Goal: Task Accomplishment & Management: Manage account settings

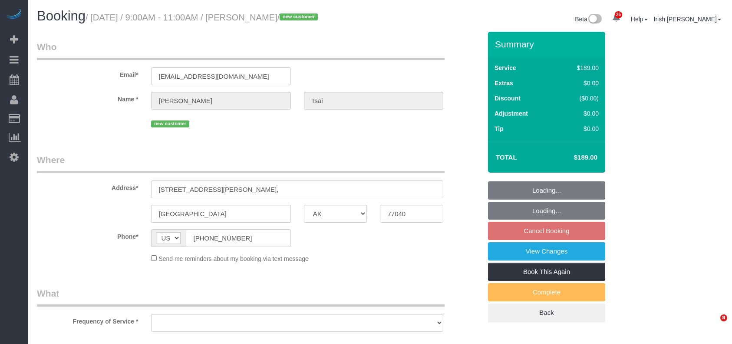
select select "[GEOGRAPHIC_DATA]"
select select "object:9032"
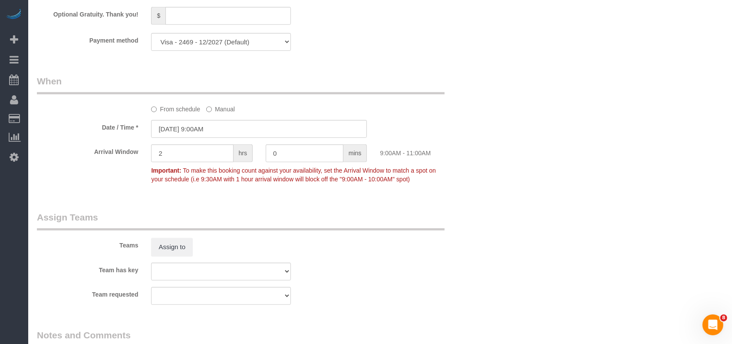
select select "3"
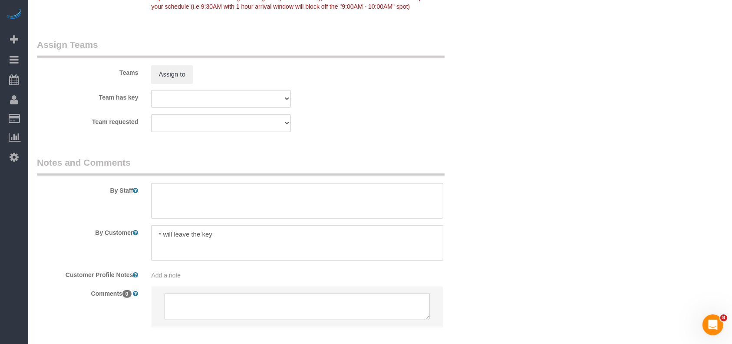
scroll to position [947, 0]
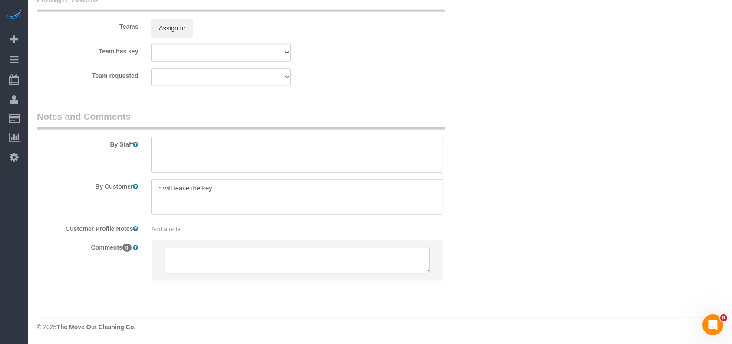
click at [168, 146] on textarea at bounding box center [297, 155] width 292 height 36
type textarea "*"
click at [46, 242] on label "Comments 0" at bounding box center [87, 246] width 114 height 12
click at [242, 162] on textarea at bounding box center [297, 155] width 292 height 36
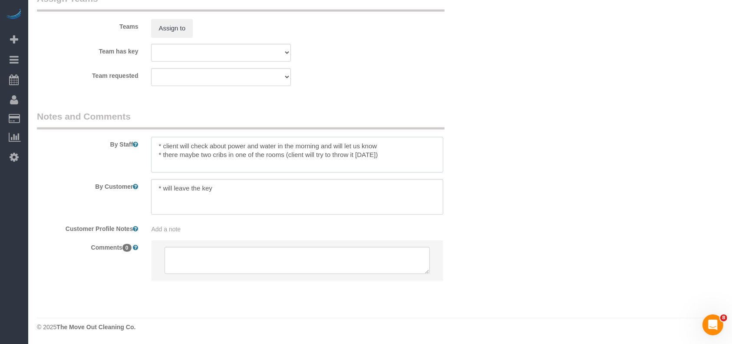
click at [387, 147] on textarea at bounding box center [297, 155] width 292 height 36
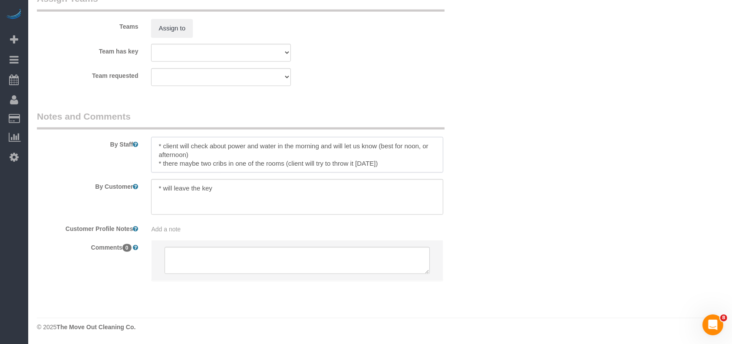
drag, startPoint x: 158, startPoint y: 146, endPoint x: 397, endPoint y: 161, distance: 238.9
click at [397, 161] on textarea at bounding box center [297, 155] width 292 height 36
type textarea "* client will check about power and water in the morning and will let us know (…"
click at [49, 248] on label "Comments 0" at bounding box center [87, 246] width 114 height 12
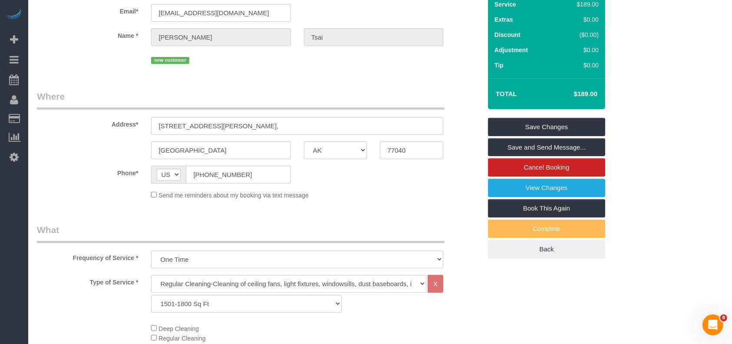
scroll to position [0, 0]
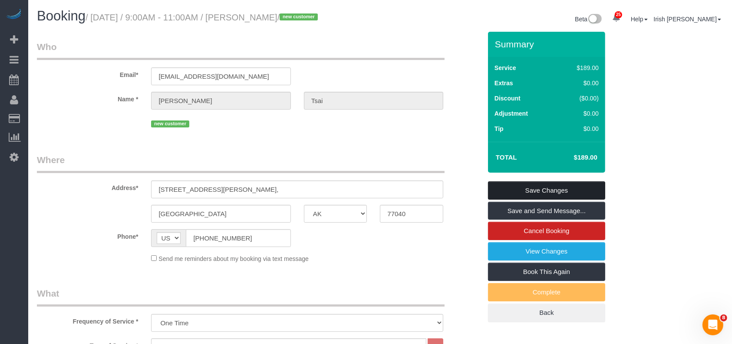
click at [530, 189] on link "Save Changes" at bounding box center [546, 190] width 117 height 18
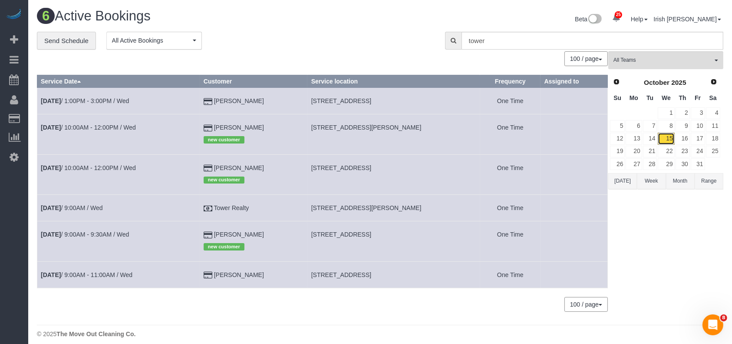
click at [665, 138] on link "15" at bounding box center [666, 138] width 17 height 12
click at [89, 275] on link "[DATE] 9:00AM - 11:00AM / Wed" at bounding box center [87, 274] width 92 height 7
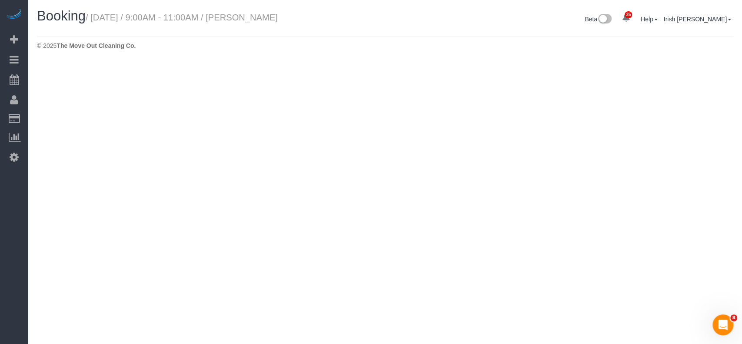
select select "[GEOGRAPHIC_DATA]"
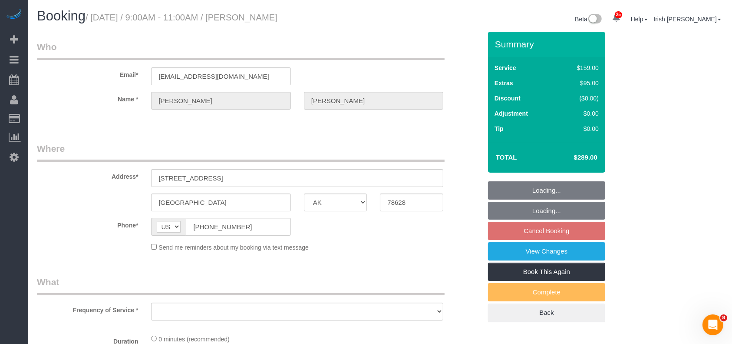
select select "object:9660"
select select "string:fspay-cddb42bb-ebe6-455a-8df0-b172d934cf48"
select select "object:9730"
select select "3"
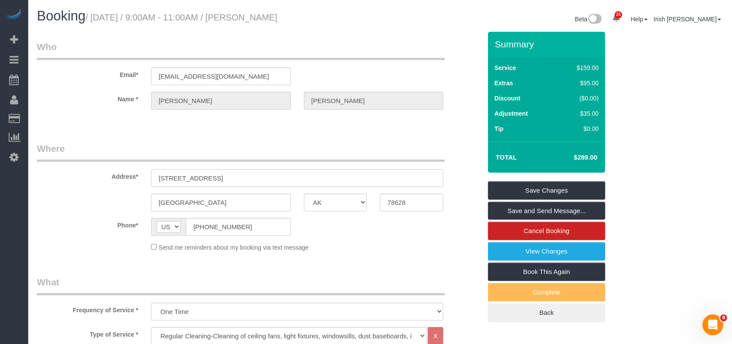
drag, startPoint x: 258, startPoint y: 179, endPoint x: 80, endPoint y: 189, distance: 178.4
click at [80, 189] on sui-booking-address "Address* [STREET_ADDRESS] [GEOGRAPHIC_DATA] AK AL AR AZ CA CO CT DC DE [GEOGRAP…" at bounding box center [259, 176] width 445 height 69
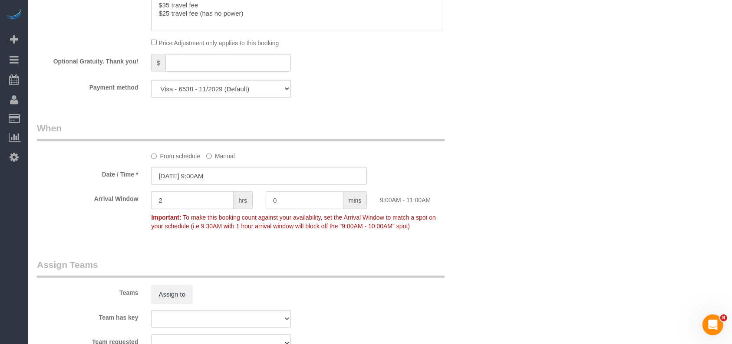
scroll to position [695, 0]
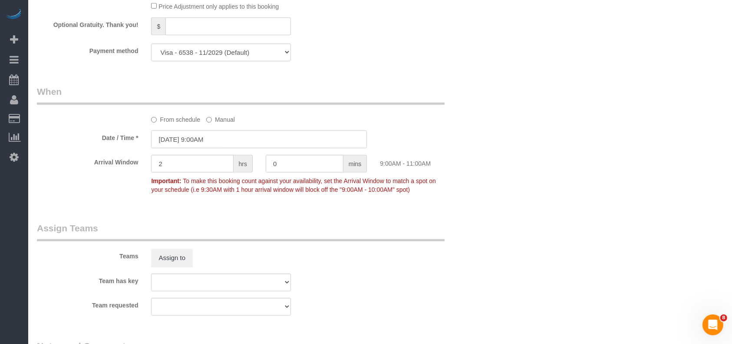
click at [201, 142] on input "[DATE] 9:00AM" at bounding box center [259, 139] width 216 height 18
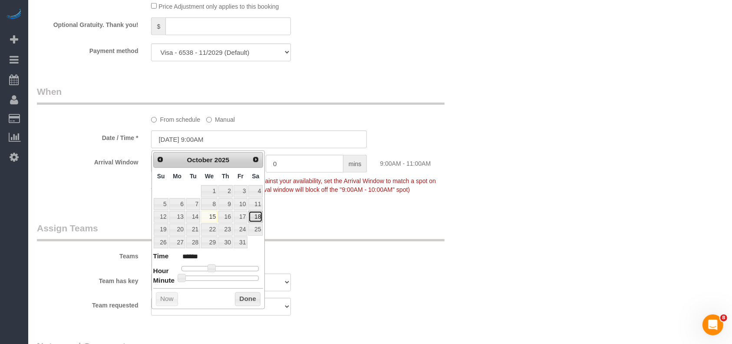
click at [257, 216] on link "18" at bounding box center [255, 217] width 14 height 12
type input "[DATE] 9:00AM"
click at [249, 296] on button "Done" at bounding box center [248, 299] width 26 height 14
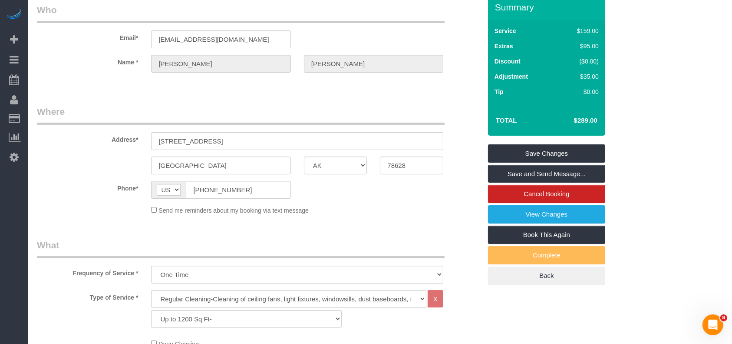
scroll to position [0, 0]
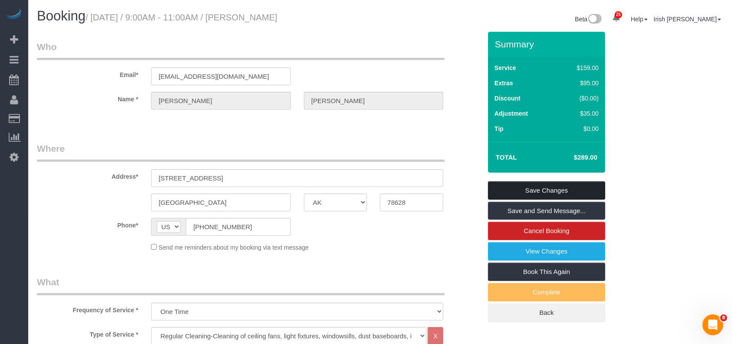
click at [540, 191] on link "Save Changes" at bounding box center [546, 190] width 117 height 18
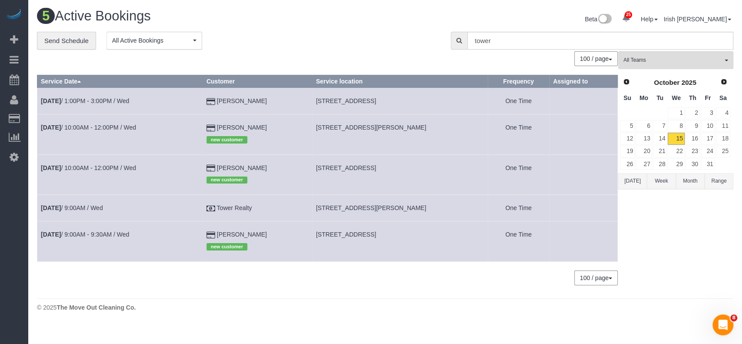
click at [629, 182] on button "[DATE]" at bounding box center [632, 181] width 29 height 16
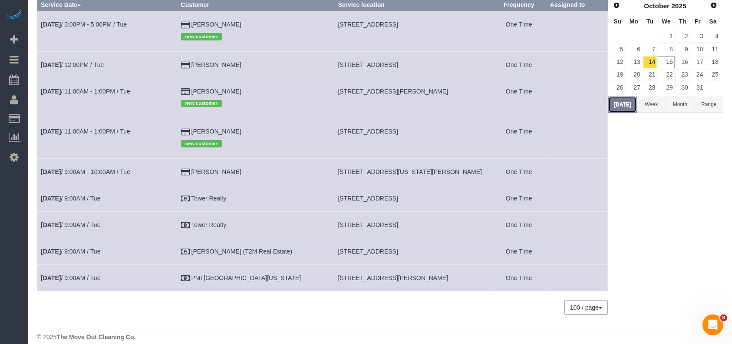
scroll to position [87, 0]
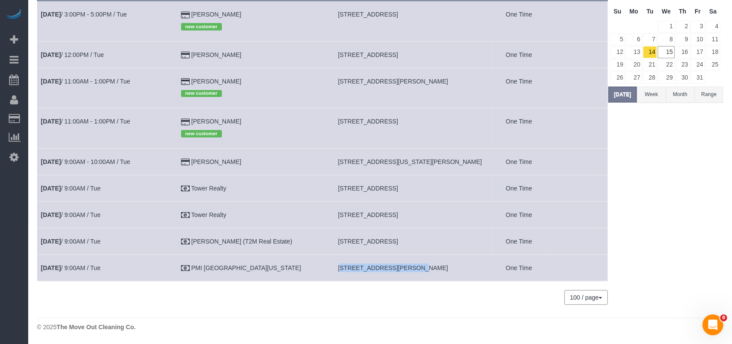
drag, startPoint x: 322, startPoint y: 271, endPoint x: 391, endPoint y: 268, distance: 68.7
click at [391, 268] on td "[STREET_ADDRESS][PERSON_NAME]" at bounding box center [412, 267] width 157 height 26
copy span "[STREET_ADDRESS][PERSON_NAME][PERSON_NAME]"
click at [79, 267] on link "[DATE] 9:00AM / Tue" at bounding box center [71, 267] width 60 height 7
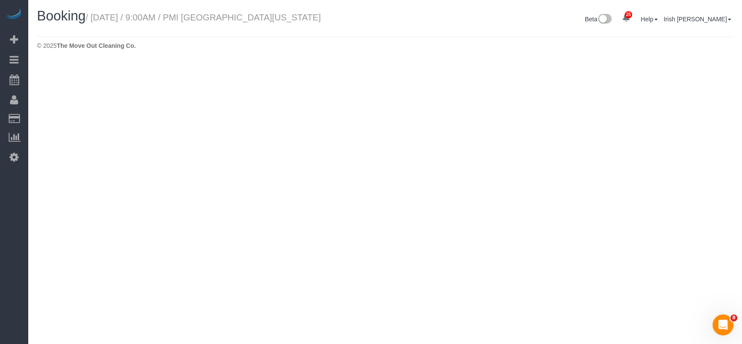
select select "[GEOGRAPHIC_DATA]"
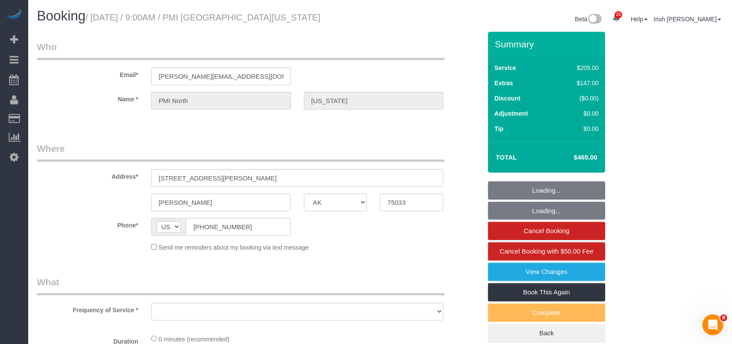
select select "3"
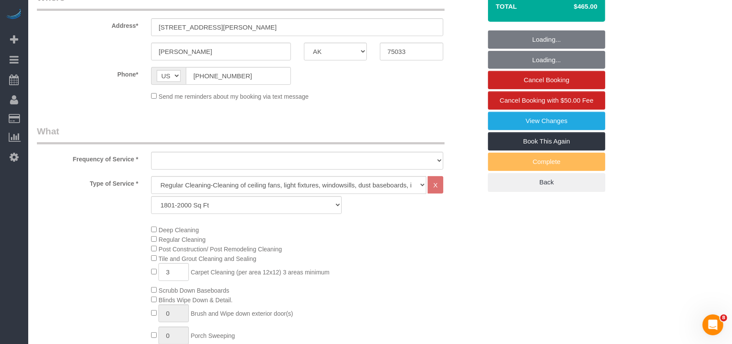
scroll to position [174, 0]
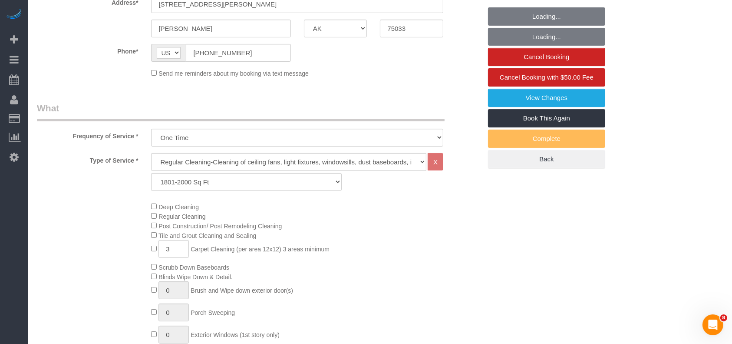
select select "object:10358"
drag, startPoint x: 149, startPoint y: 255, endPoint x: 142, endPoint y: 255, distance: 7.0
click at [142, 255] on div "Deep Cleaning Regular Cleaning Post Construction/ Post Remodeling Cleaning Tile…" at bounding box center [259, 280] width 458 height 156
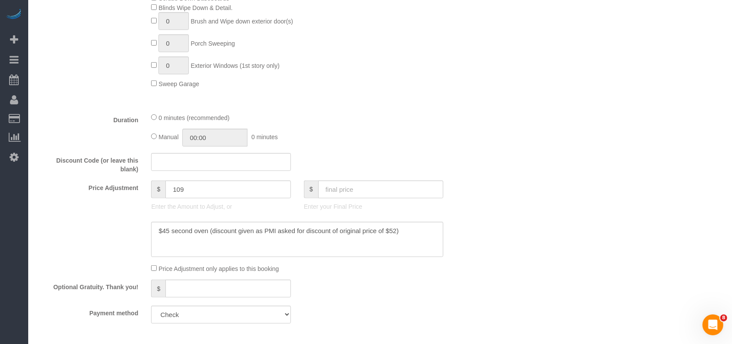
scroll to position [463, 0]
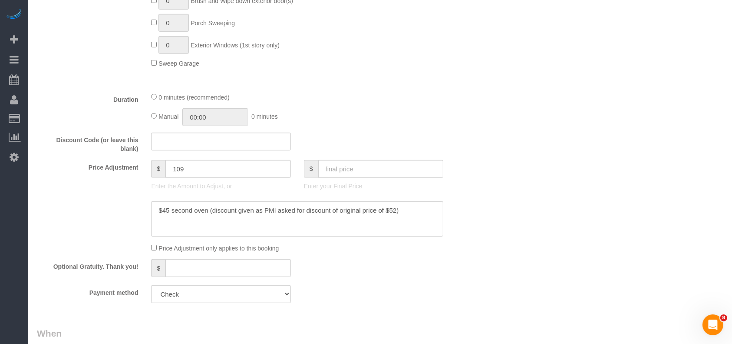
type input "7"
click at [338, 165] on input "text" at bounding box center [381, 169] width 126 height 18
type input "420"
type input "-132"
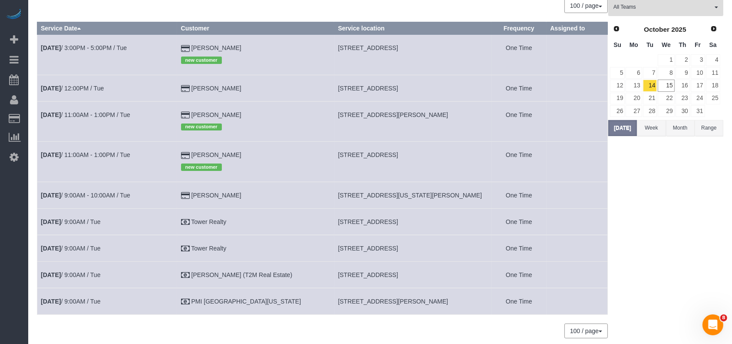
scroll to position [87, 0]
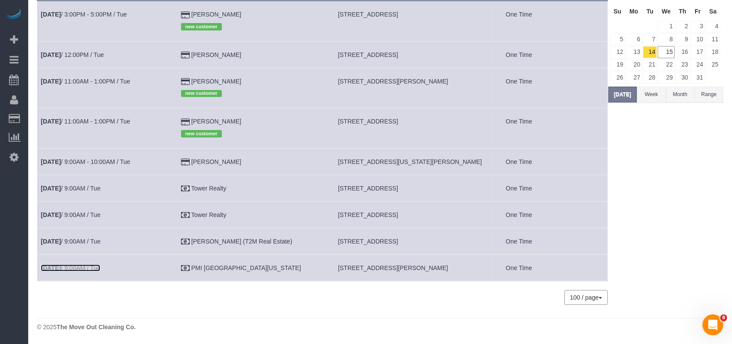
click at [93, 270] on link "[DATE] 9:00AM / Tue" at bounding box center [71, 267] width 60 height 7
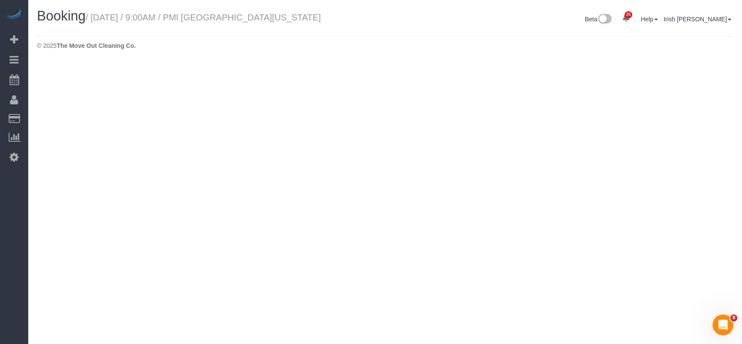
select select "[GEOGRAPHIC_DATA]"
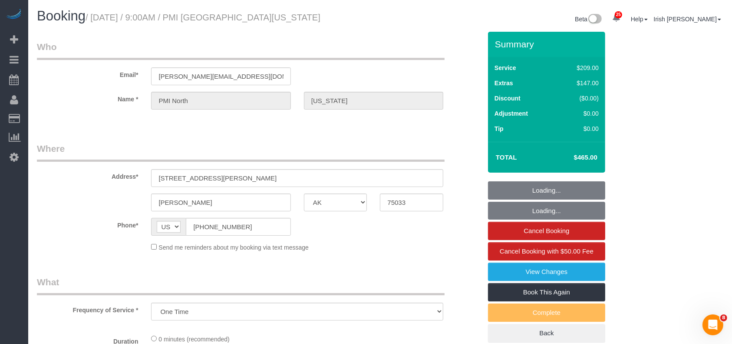
select select "object:10931"
select select "3"
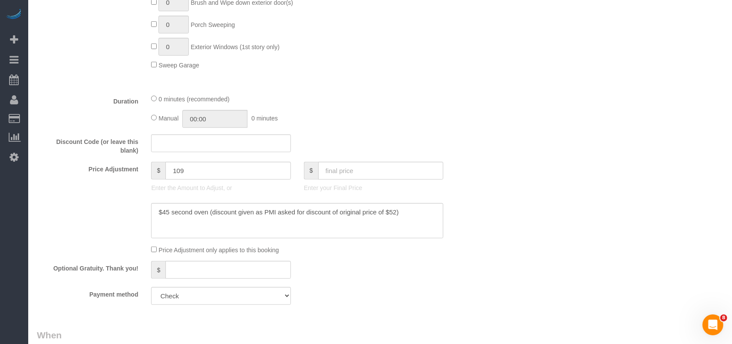
scroll to position [463, 0]
click at [419, 212] on textarea at bounding box center [297, 219] width 292 height 36
type textarea "$45 second oven (discount given as PMI asked for discount of original price of …"
click at [356, 177] on input "text" at bounding box center [381, 169] width 126 height 18
type input "70"
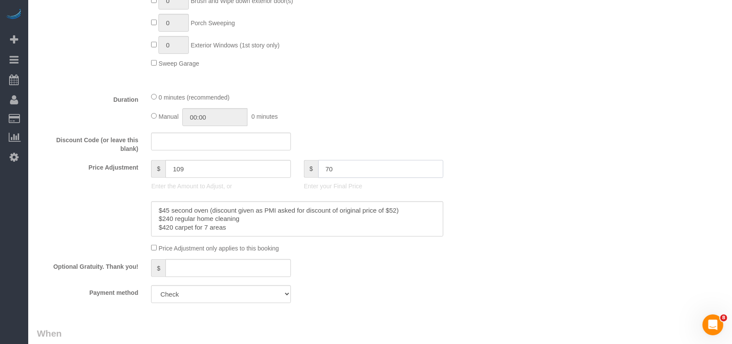
type input "-286"
click at [169, 210] on textarea at bounding box center [297, 219] width 292 height 36
click at [338, 174] on input "text" at bounding box center [381, 169] width 126 height 18
paste input "5"
type input "705"
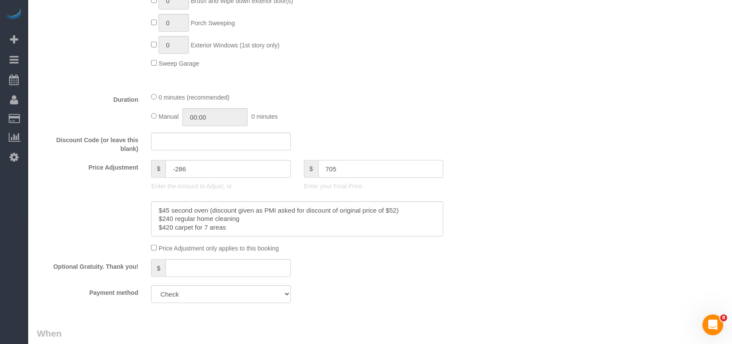
type input "349"
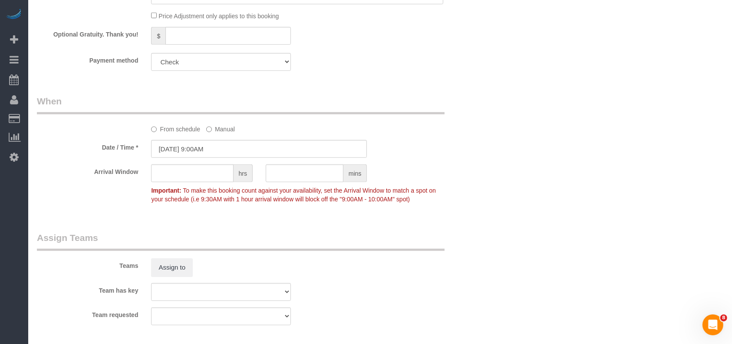
scroll to position [579, 0]
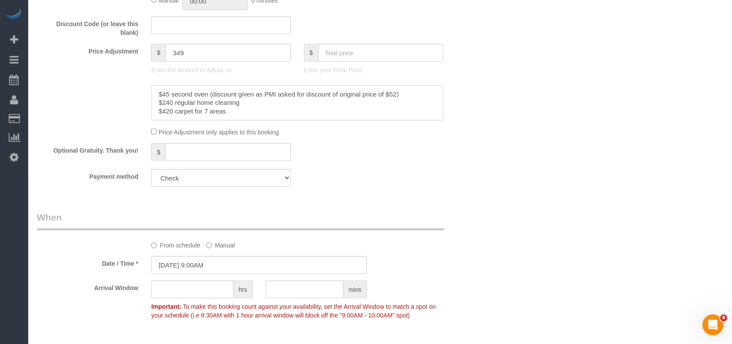
drag, startPoint x: 229, startPoint y: 111, endPoint x: 103, endPoint y: 78, distance: 131.1
click at [103, 78] on sui-booking-price-adjustment "Price Adjustment $ 349 Enter the Amount to Adjust, or $ Enter your Final Price …" at bounding box center [259, 90] width 445 height 93
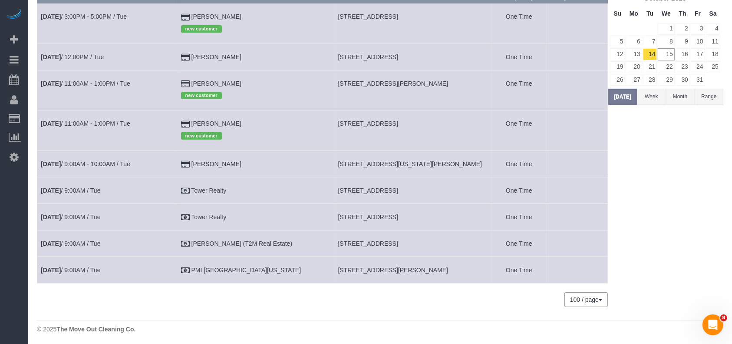
scroll to position [87, 0]
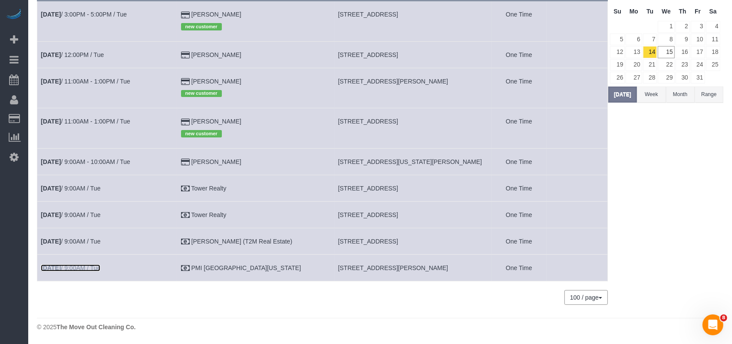
click at [90, 266] on link "[DATE] 9:00AM / Tue" at bounding box center [71, 267] width 60 height 7
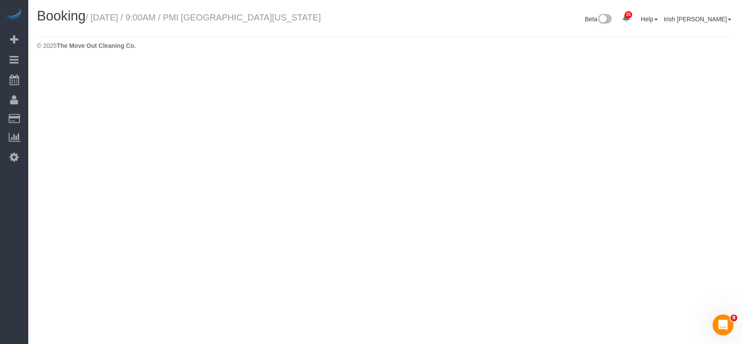
select select "[GEOGRAPHIC_DATA]"
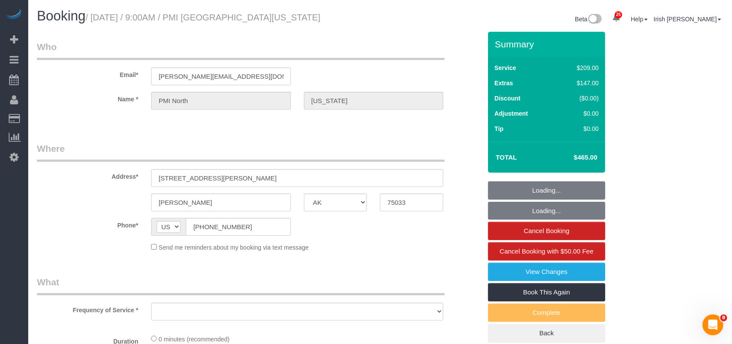
select select "3"
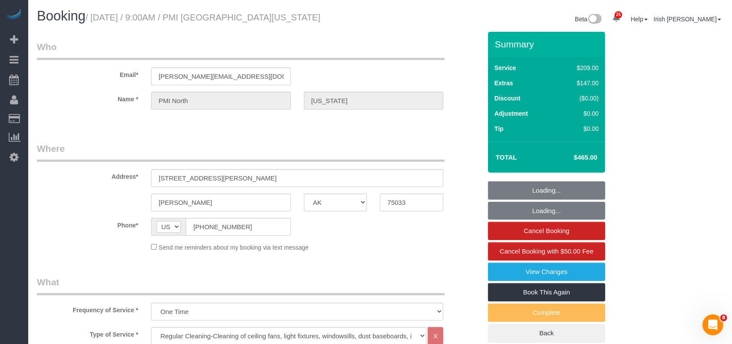
select select "object:11513"
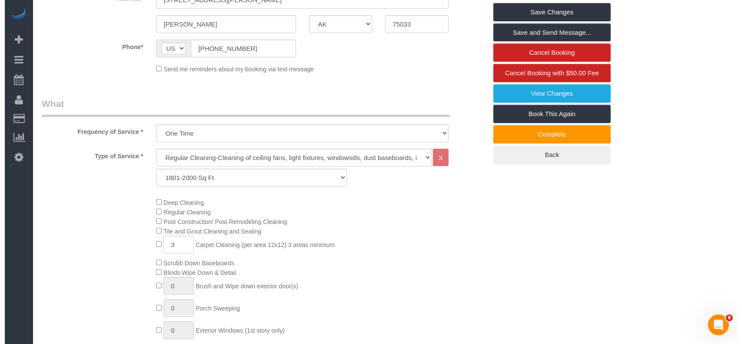
scroll to position [116, 0]
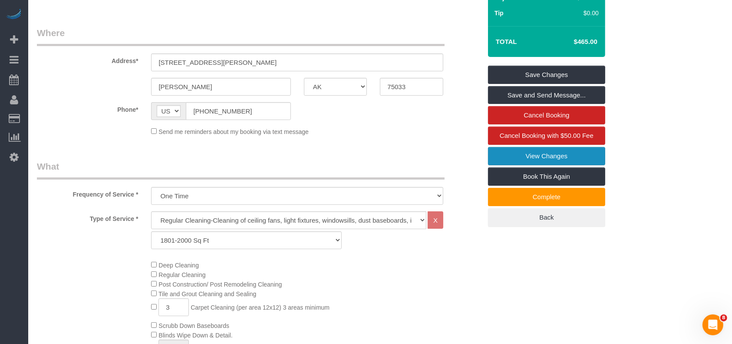
click at [549, 151] on link "View Changes" at bounding box center [546, 156] width 117 height 18
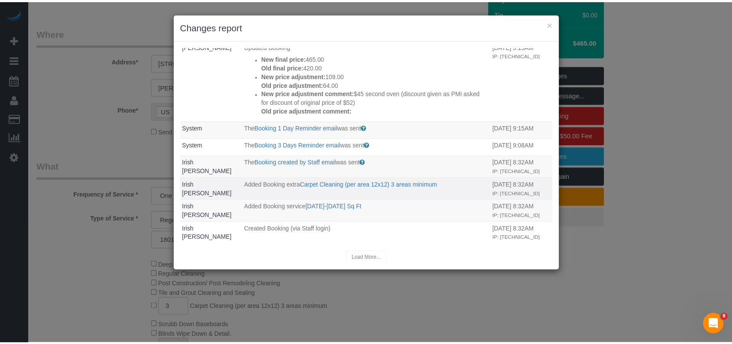
scroll to position [0, 0]
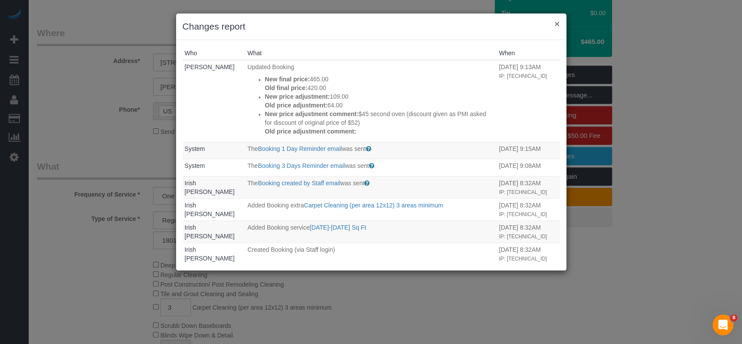
click at [558, 23] on button "×" at bounding box center [556, 23] width 5 height 9
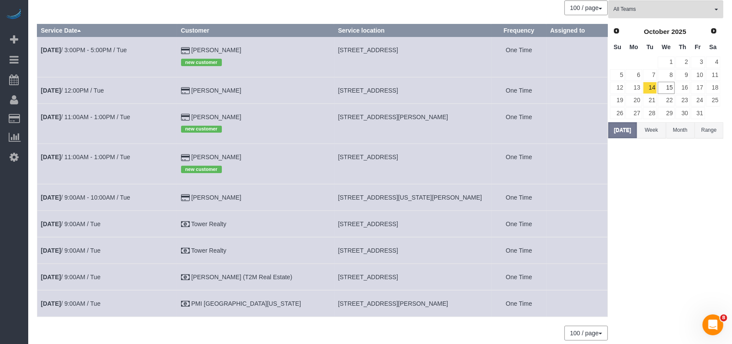
scroll to position [87, 0]
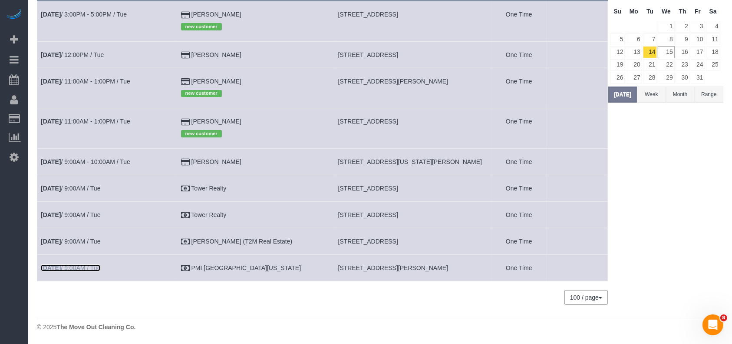
click at [97, 267] on link "[DATE] 9:00AM / Tue" at bounding box center [71, 267] width 60 height 7
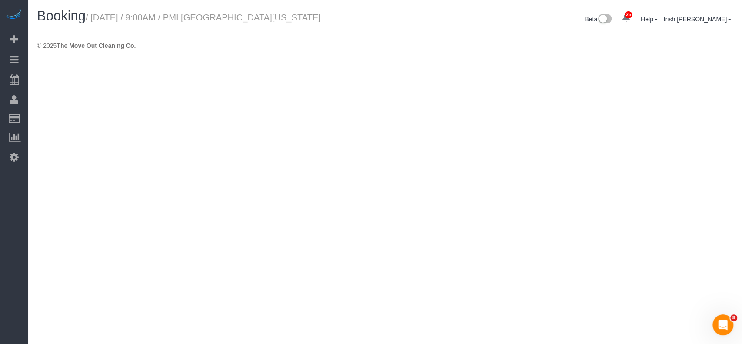
select select "[GEOGRAPHIC_DATA]"
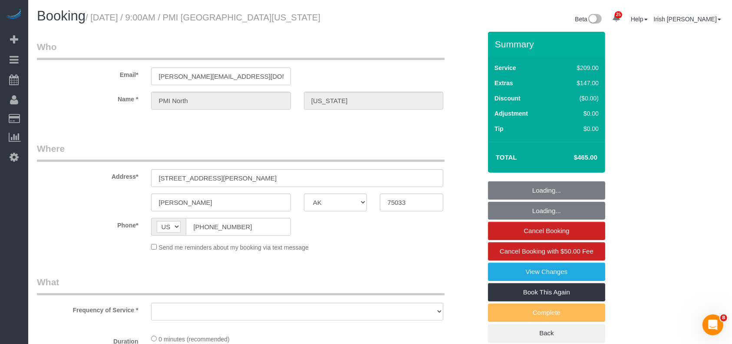
select select "3"
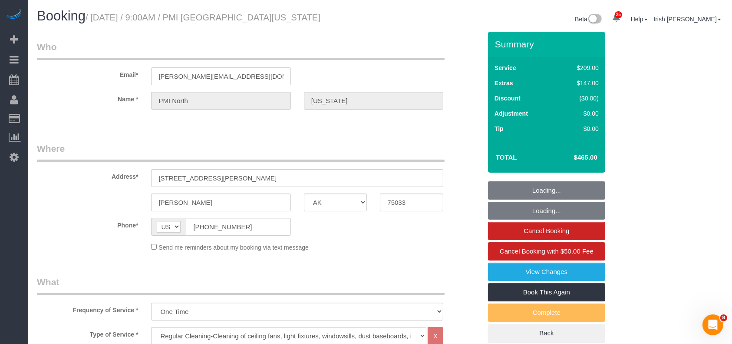
select select "object:12185"
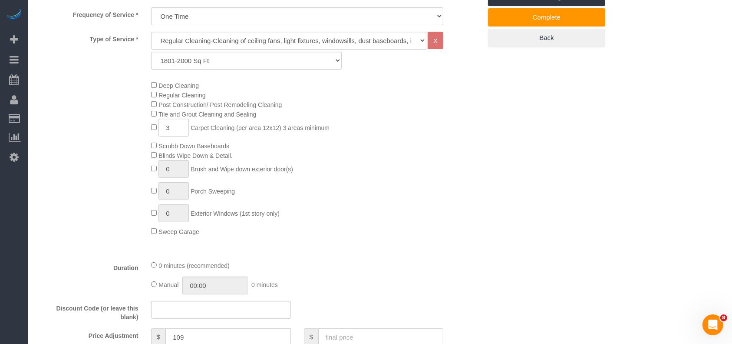
scroll to position [405, 0]
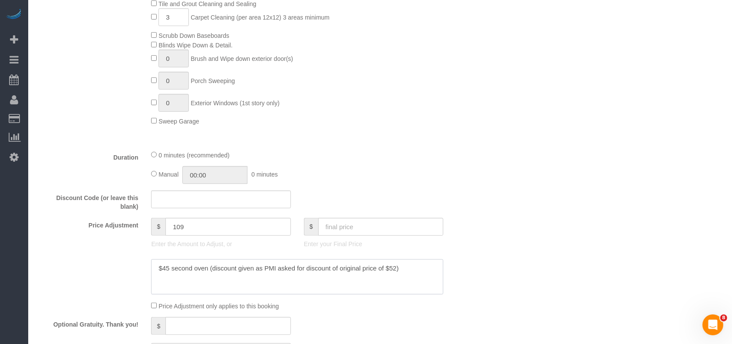
click at [404, 278] on textarea at bounding box center [297, 277] width 292 height 36
paste textarea "$45 second oven (discount given as PMI asked for discount of original price of …"
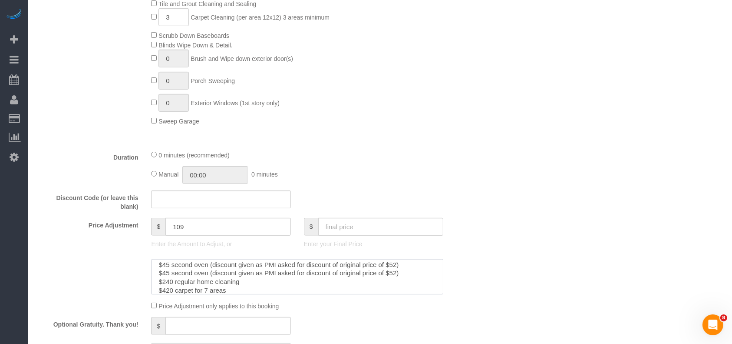
scroll to position [0, 0]
drag, startPoint x: 401, startPoint y: 268, endPoint x: 103, endPoint y: 271, distance: 297.6
click at [103, 271] on div at bounding box center [259, 277] width 458 height 36
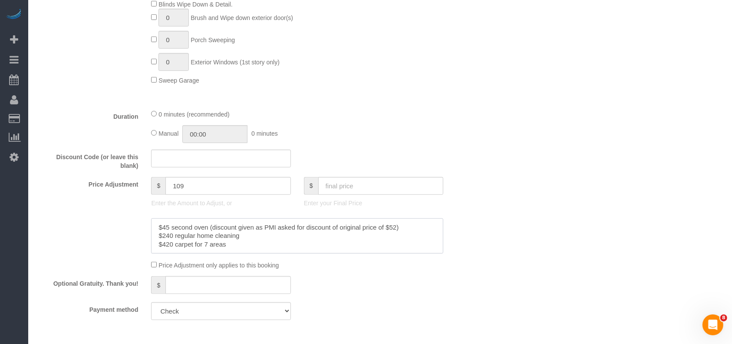
scroll to position [463, 0]
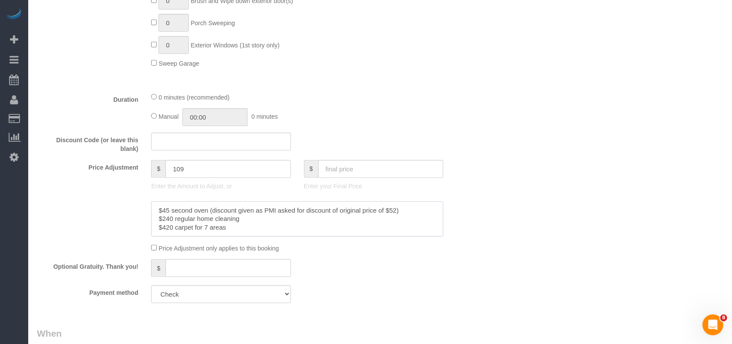
click at [154, 223] on textarea at bounding box center [297, 219] width 292 height 36
drag, startPoint x: 247, startPoint y: 221, endPoint x: 149, endPoint y: 205, distance: 99.8
click at [149, 205] on div at bounding box center [297, 219] width 305 height 36
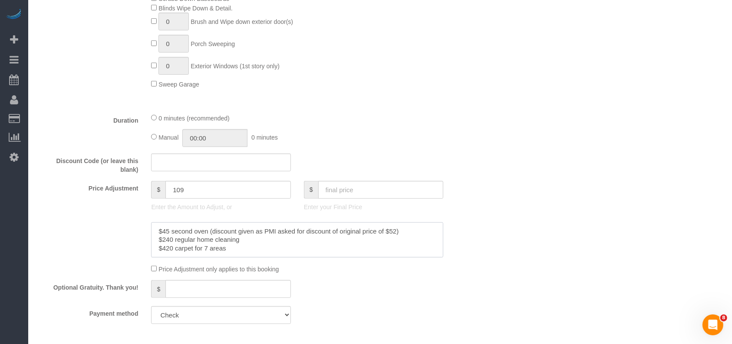
scroll to position [463, 0]
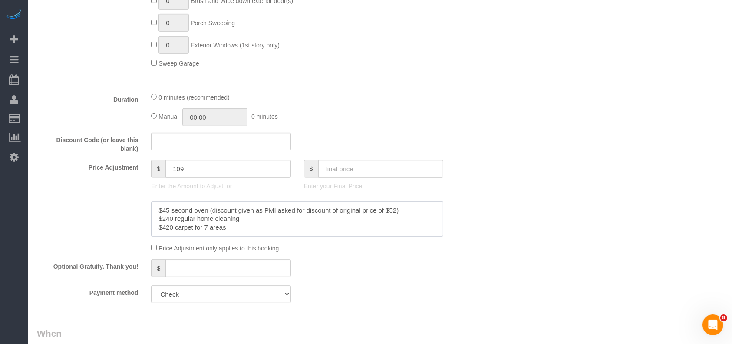
type textarea "$45 second oven (discount given as PMI asked for discount of original price of …"
click at [353, 172] on input "text" at bounding box center [381, 169] width 126 height 18
type input "70"
type input "-286"
drag, startPoint x: 165, startPoint y: 215, endPoint x: 170, endPoint y: 215, distance: 5.2
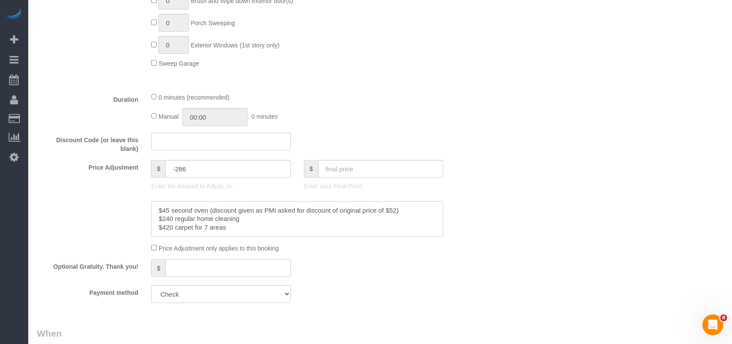
click at [170, 215] on textarea at bounding box center [297, 219] width 292 height 36
click at [361, 175] on input "text" at bounding box center [381, 169] width 126 height 18
paste input "5"
type input "705"
drag, startPoint x: 295, startPoint y: 169, endPoint x: 280, endPoint y: 168, distance: 15.7
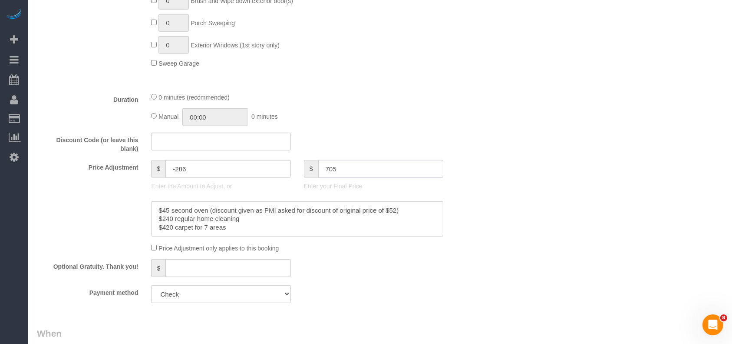
click at [280, 168] on div "Price Adjustment $ -286 Enter the Amount to Adjust, or $ 705 Enter your Final P…" at bounding box center [259, 177] width 458 height 35
type input "349"
drag, startPoint x: 239, startPoint y: 231, endPoint x: 101, endPoint y: 198, distance: 142.1
click at [101, 198] on sui-booking-price-adjustment "Price Adjustment $ 349 Enter the Amount to Adjust, or $ Enter your Final Price …" at bounding box center [259, 206] width 445 height 93
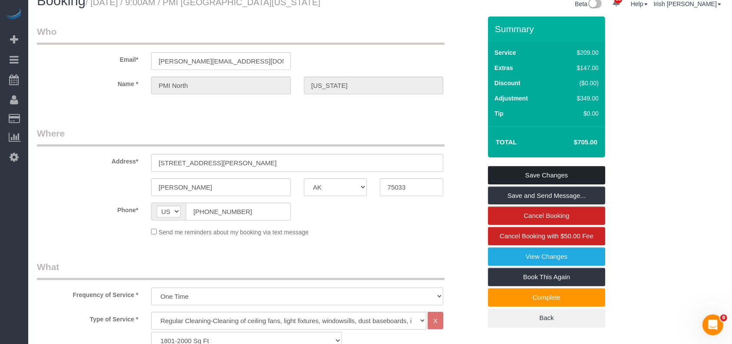
scroll to position [0, 0]
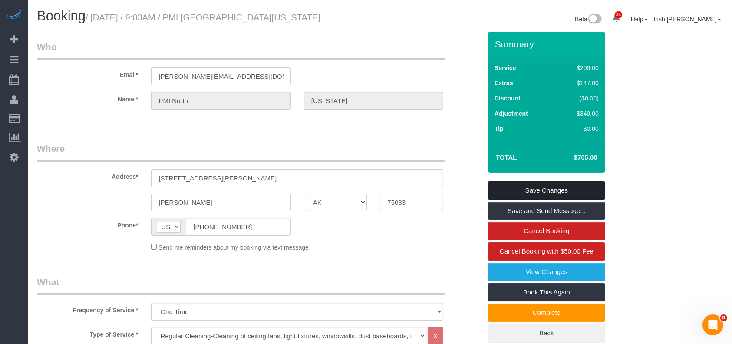
click at [523, 191] on link "Save Changes" at bounding box center [546, 190] width 117 height 18
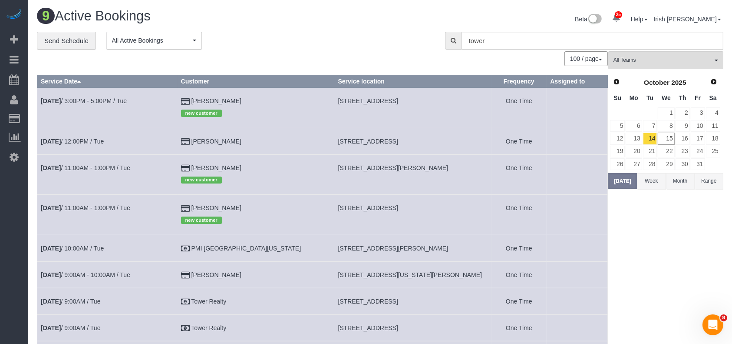
scroll to position [87, 0]
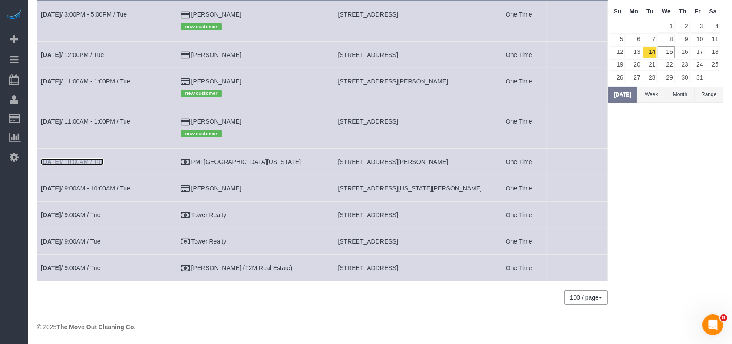
click at [96, 160] on link "[DATE] 10:00AM / Tue" at bounding box center [72, 161] width 63 height 7
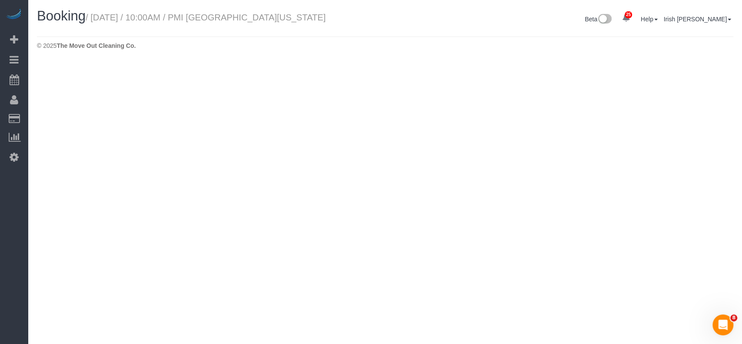
select select "[GEOGRAPHIC_DATA]"
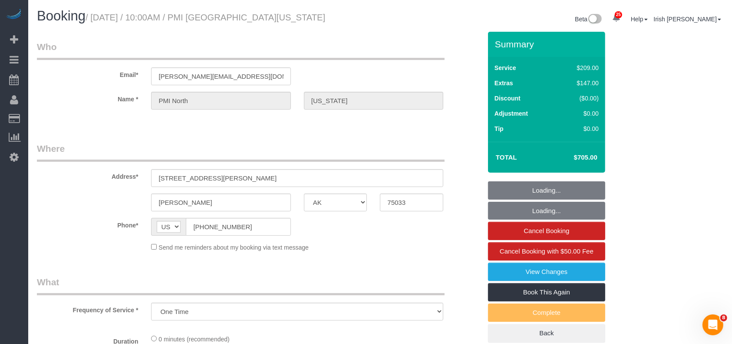
select select "object:12701"
select select "3"
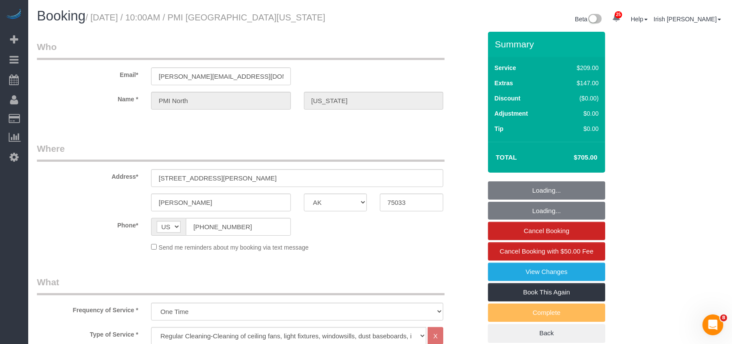
select select "object:12763"
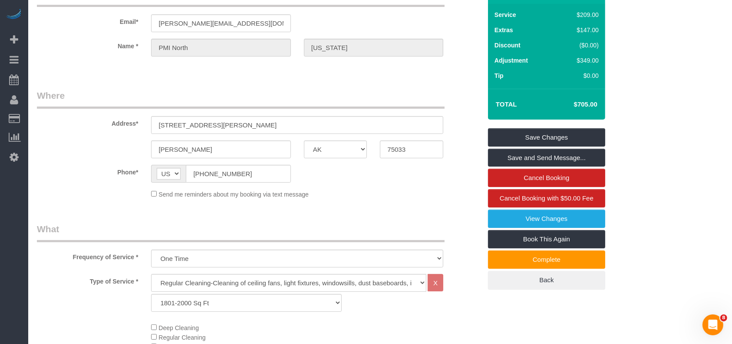
scroll to position [116, 0]
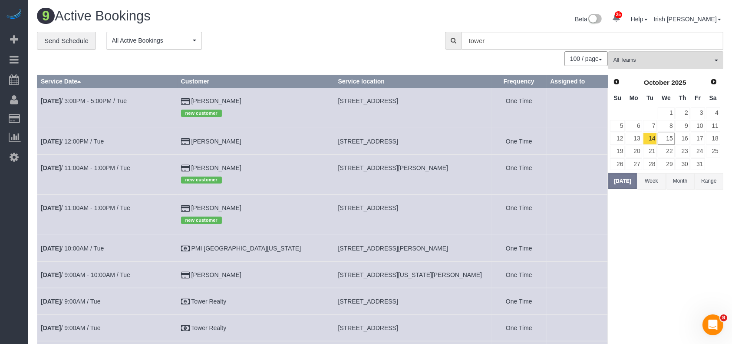
click at [6, 255] on div "25 Beta Your Notifications You have 0 alerts × You have 2 to charge for [DATE] …" at bounding box center [14, 172] width 28 height 344
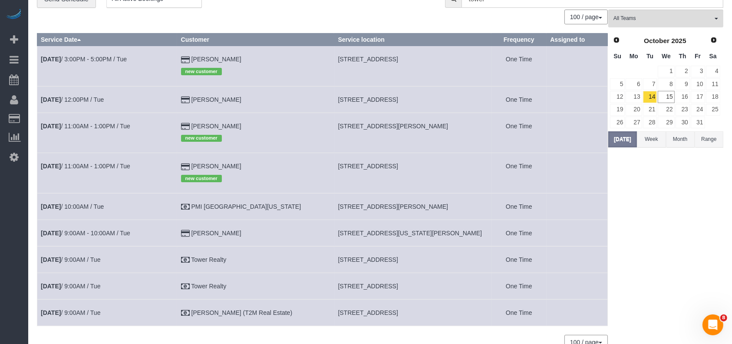
scroll to position [87, 0]
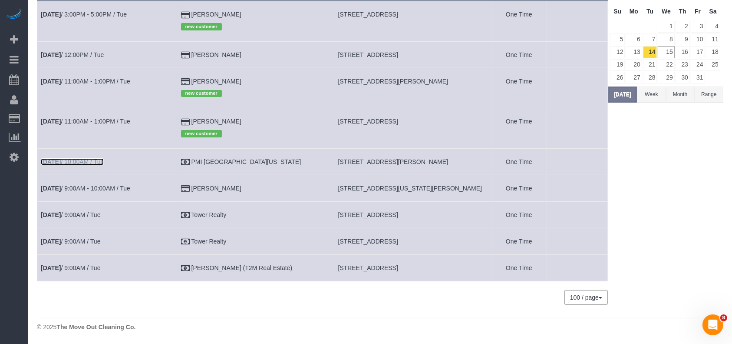
click at [78, 158] on link "[DATE] 10:00AM / Tue" at bounding box center [72, 161] width 63 height 7
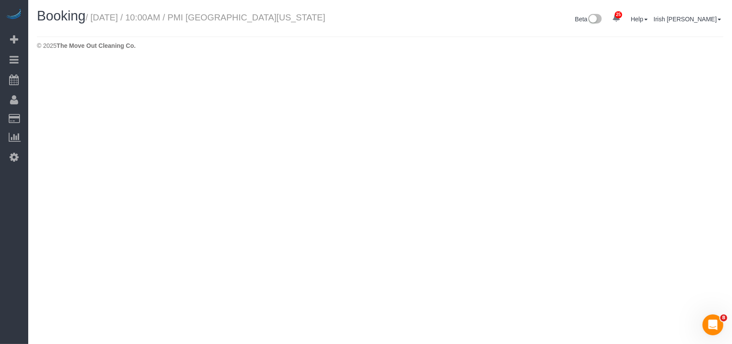
select select "[GEOGRAPHIC_DATA]"
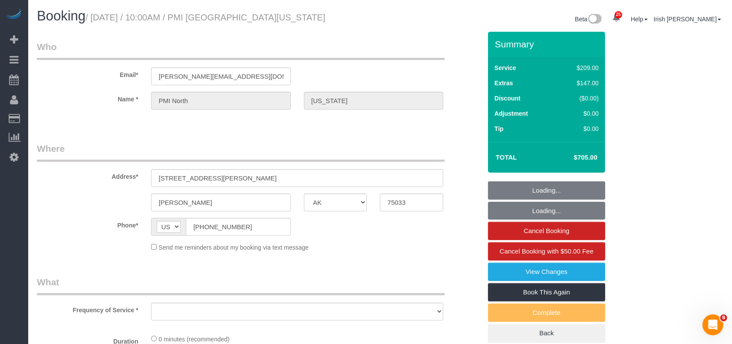
select select "object:13244"
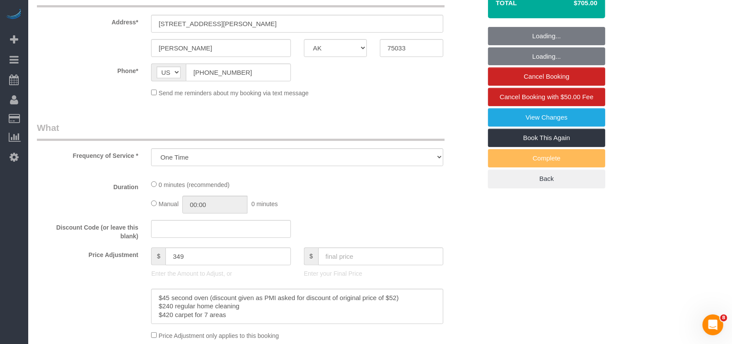
select select "3"
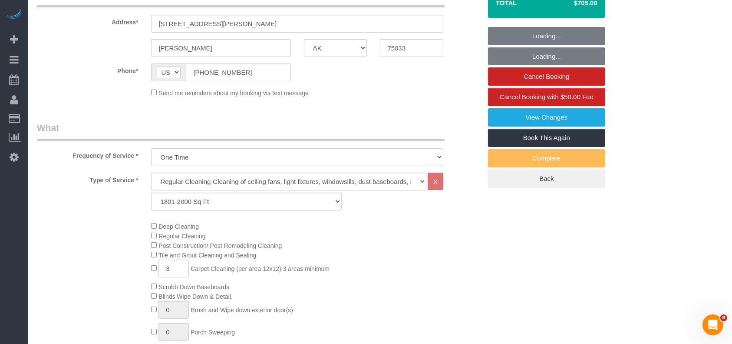
scroll to position [174, 0]
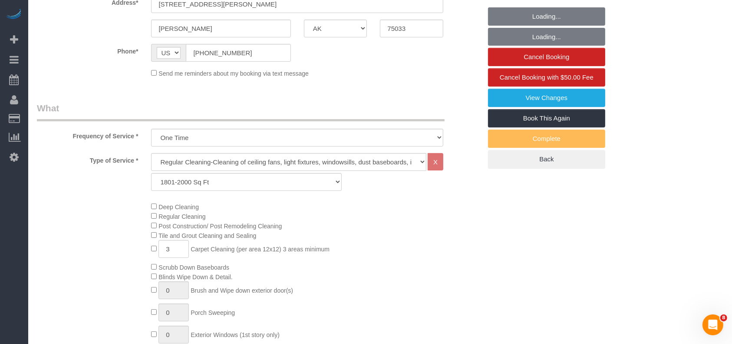
select select "object:13331"
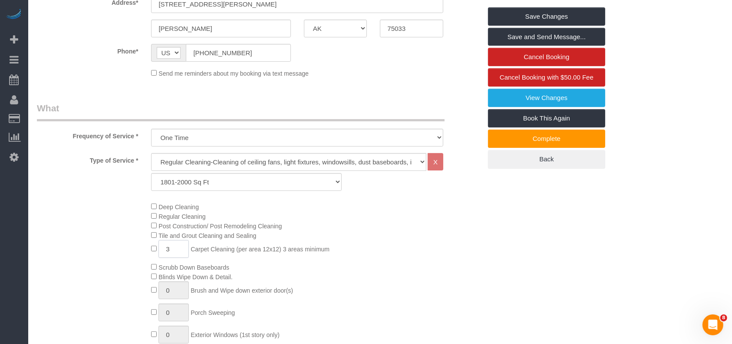
drag, startPoint x: 174, startPoint y: 254, endPoint x: 150, endPoint y: 252, distance: 24.4
click at [151, 253] on div "Deep Cleaning Regular Cleaning Post Construction/ Post Remodeling Cleaning Tile…" at bounding box center [316, 280] width 343 height 156
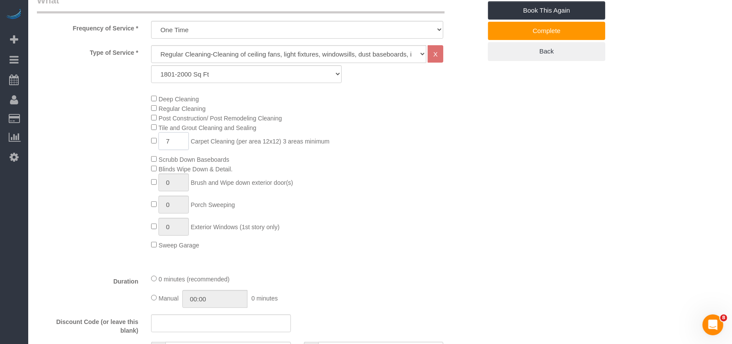
scroll to position [405, 0]
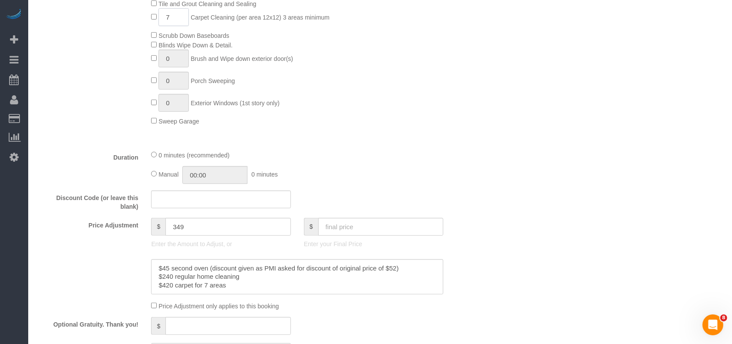
type input "7"
click at [354, 231] on input "text" at bounding box center [381, 227] width 126 height 18
paste input "45"
type input "7045"
type input "6493"
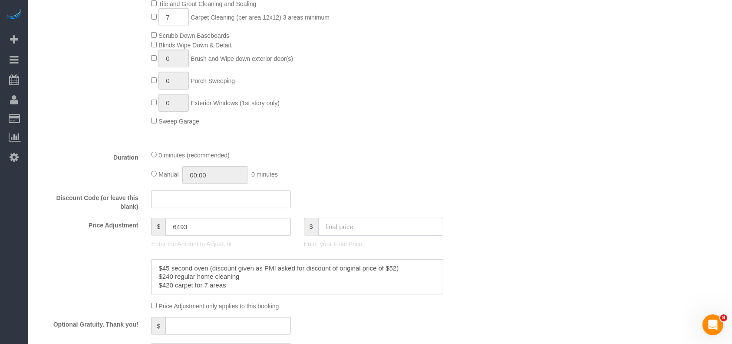
click at [334, 228] on input "text" at bounding box center [381, 227] width 126 height 18
paste input "45"
type input "705"
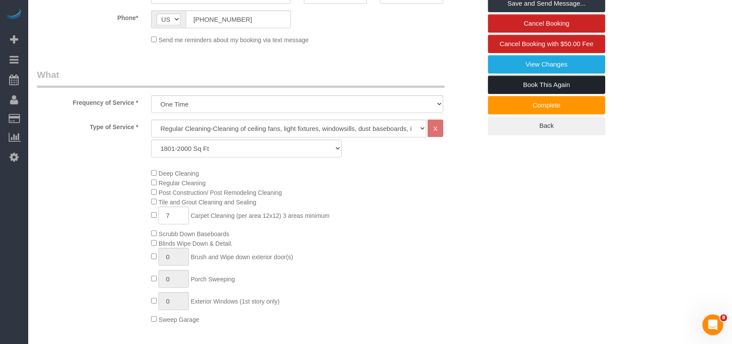
scroll to position [23, 0]
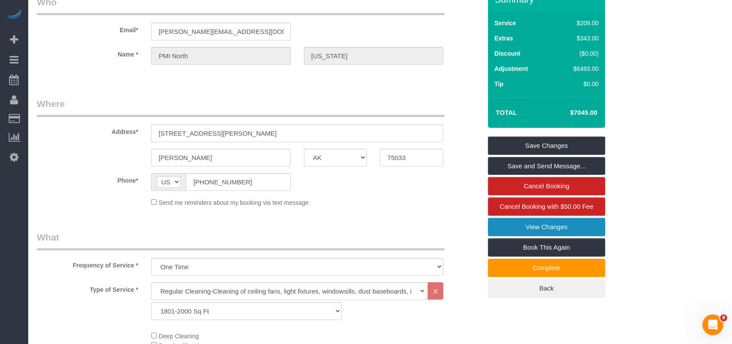
type input "153"
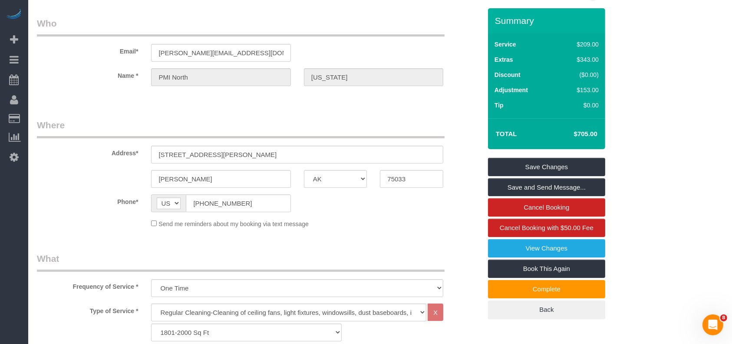
scroll to position [0, 0]
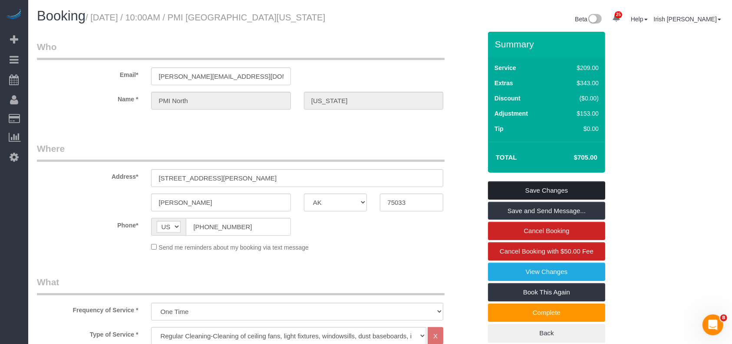
click at [553, 191] on link "Save Changes" at bounding box center [546, 190] width 117 height 18
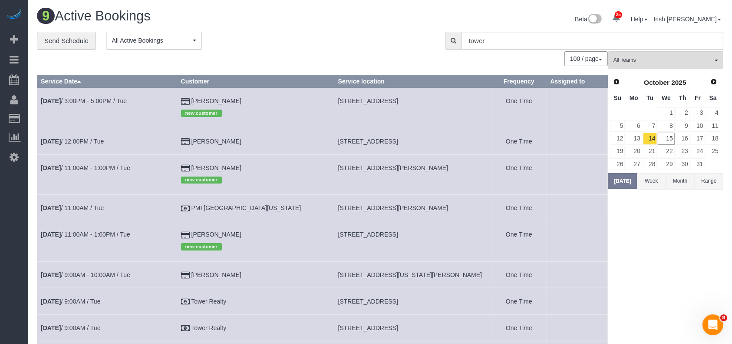
drag, startPoint x: 0, startPoint y: 256, endPoint x: 39, endPoint y: 169, distance: 95.1
click at [0, 256] on div "25 Beta Your Notifications You have 0 alerts × You have 2 to charge for [DATE] …" at bounding box center [14, 172] width 28 height 344
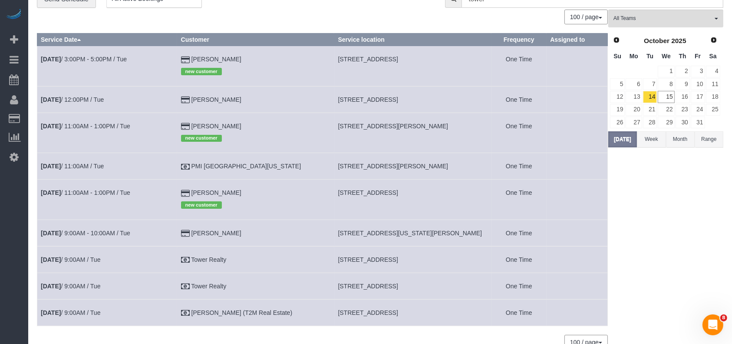
scroll to position [87, 0]
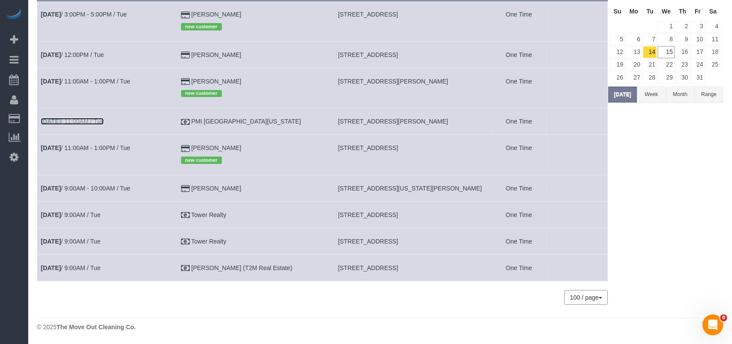
click at [76, 118] on link "[DATE] 11:00AM / Tue" at bounding box center [72, 121] width 63 height 7
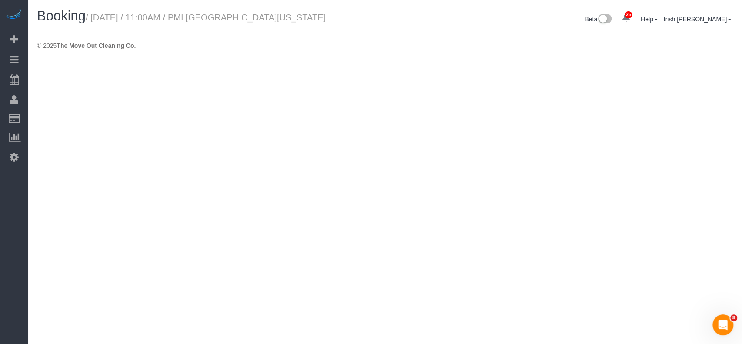
select select "[GEOGRAPHIC_DATA]"
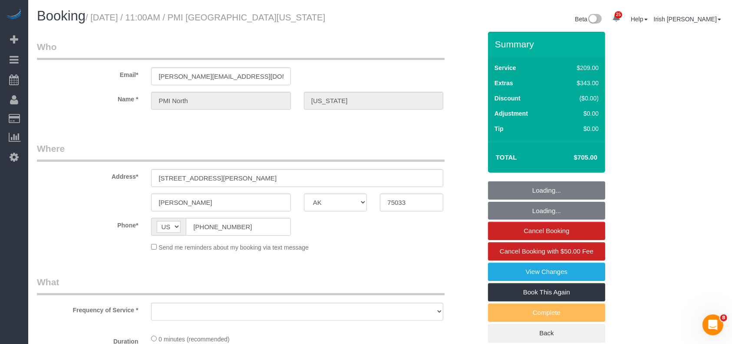
select select "object:13819"
select select "3"
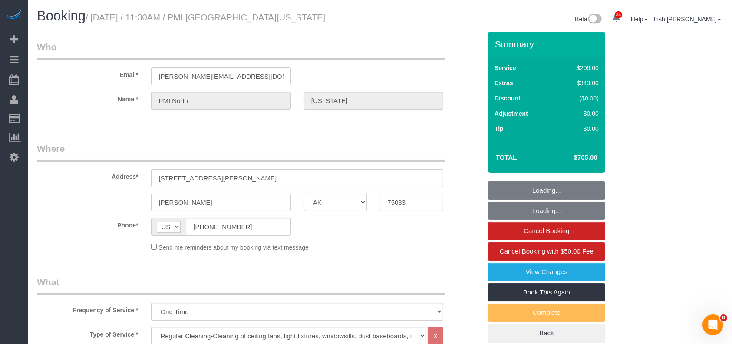
select select "object:13881"
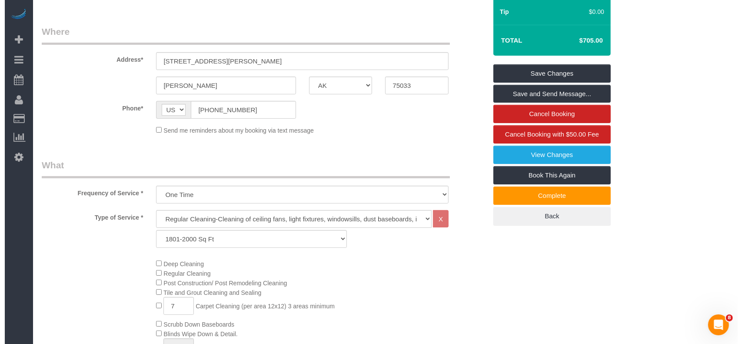
scroll to position [116, 0]
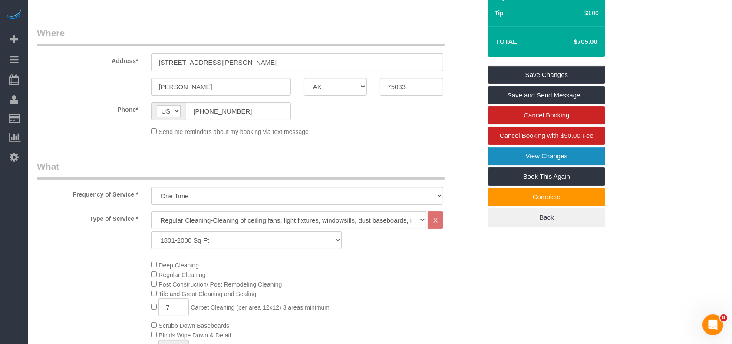
click at [539, 152] on link "View Changes" at bounding box center [546, 156] width 117 height 18
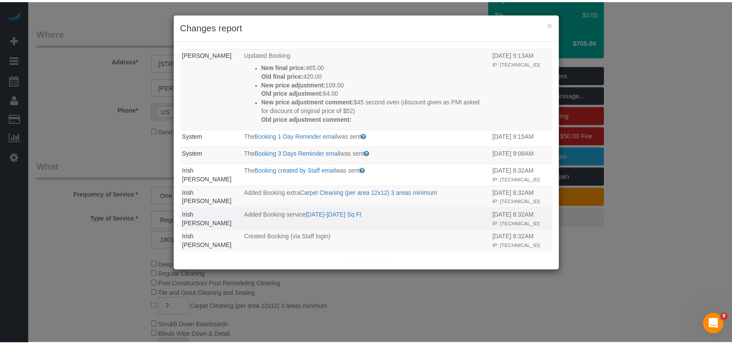
scroll to position [248, 0]
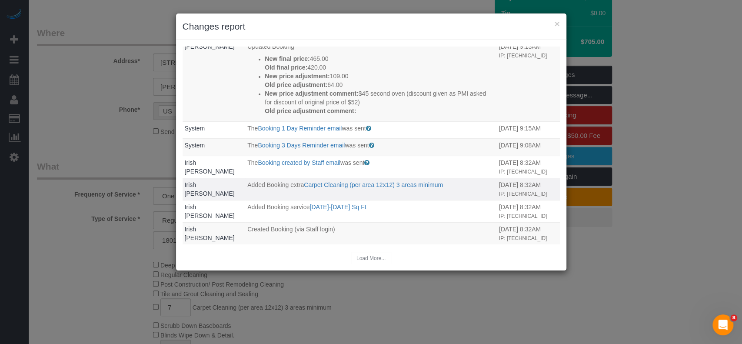
click at [320, 194] on td "Added Booking extra Carpet Cleaning (per area 12x12) 3 areas minimum" at bounding box center [371, 189] width 252 height 22
click at [557, 22] on button "×" at bounding box center [556, 23] width 5 height 9
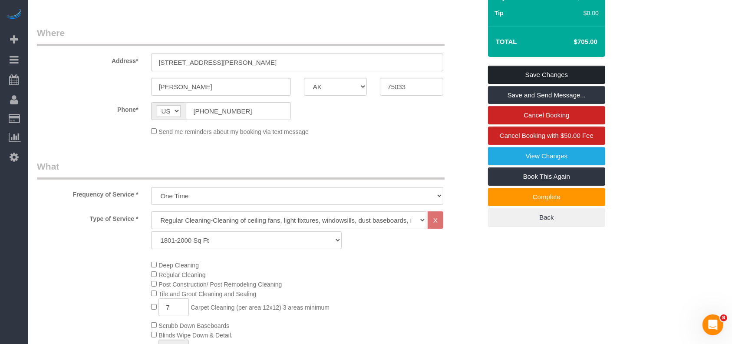
click at [561, 74] on link "Save Changes" at bounding box center [546, 75] width 117 height 18
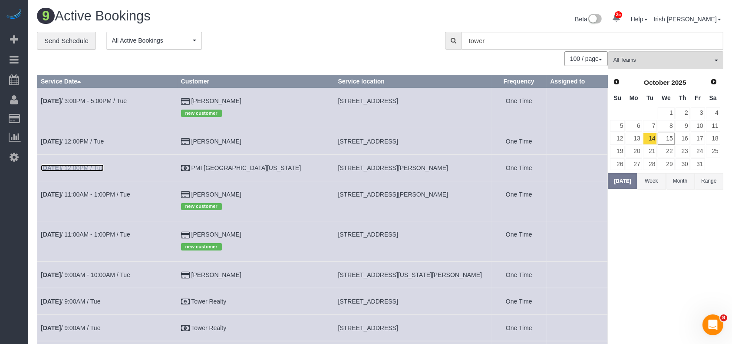
click at [104, 167] on link "[DATE] 12:00PM / Tue" at bounding box center [72, 167] width 63 height 7
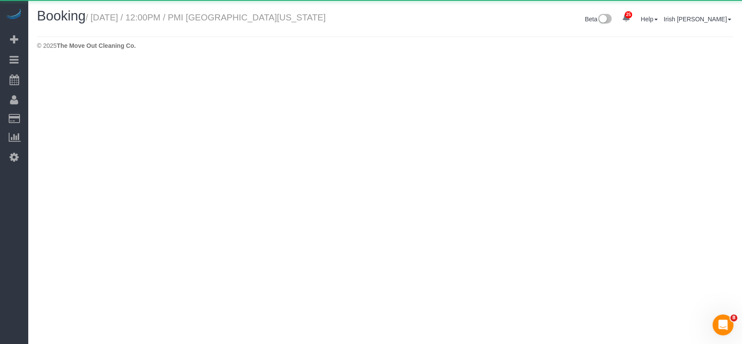
select select "[GEOGRAPHIC_DATA]"
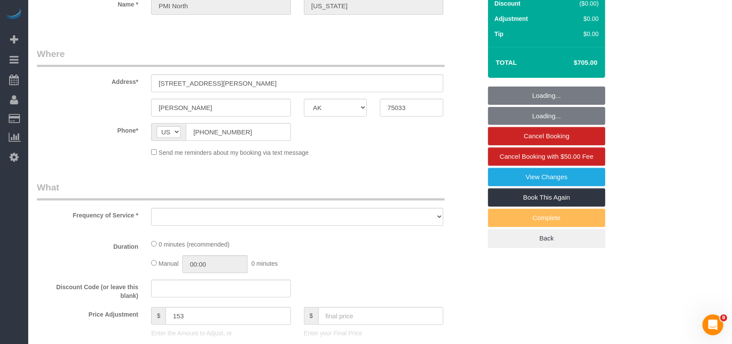
select select "3"
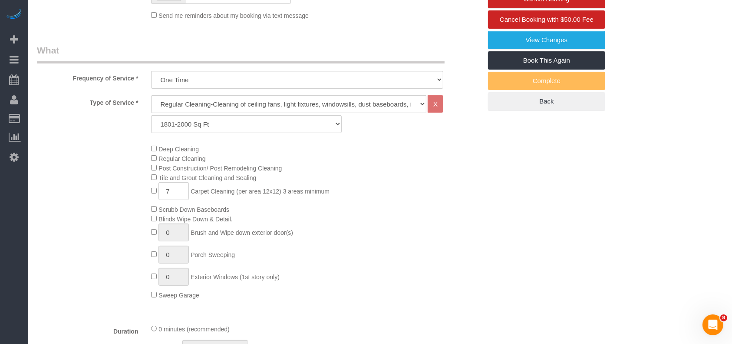
select select "object:14642"
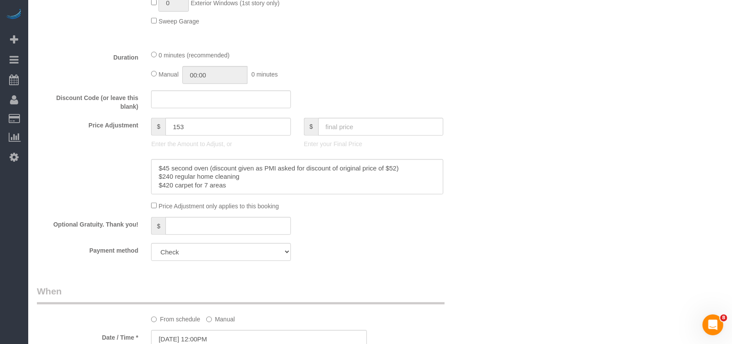
scroll to position [521, 0]
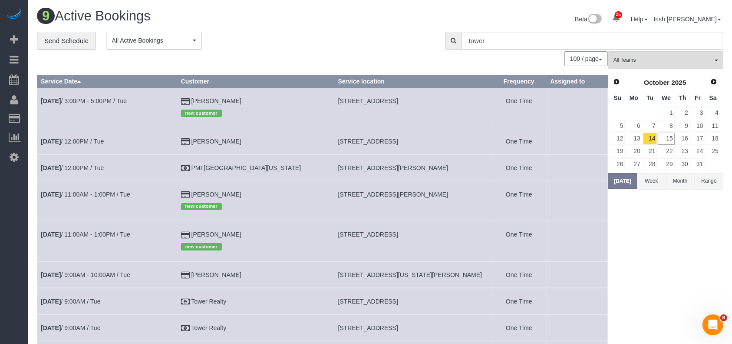
click at [707, 179] on button "Range" at bounding box center [709, 181] width 29 height 16
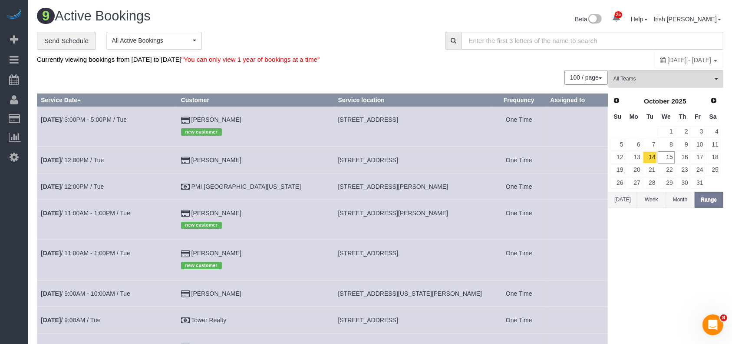
click at [664, 55] on div "[DATE] - [DATE]" at bounding box center [689, 60] width 69 height 17
type input "**********"
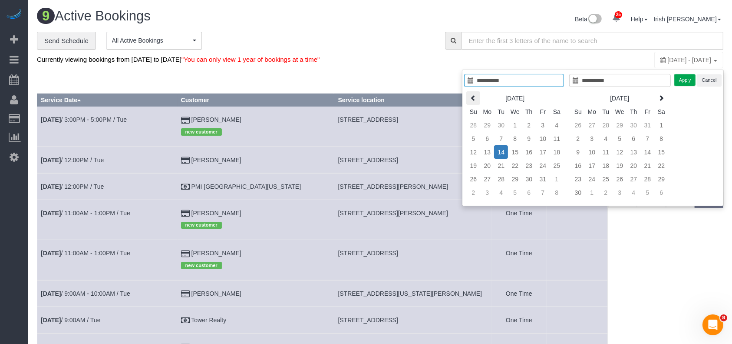
click at [473, 95] on icon at bounding box center [473, 98] width 6 height 6
type input "**********"
click at [492, 123] on td "1" at bounding box center [487, 124] width 14 height 13
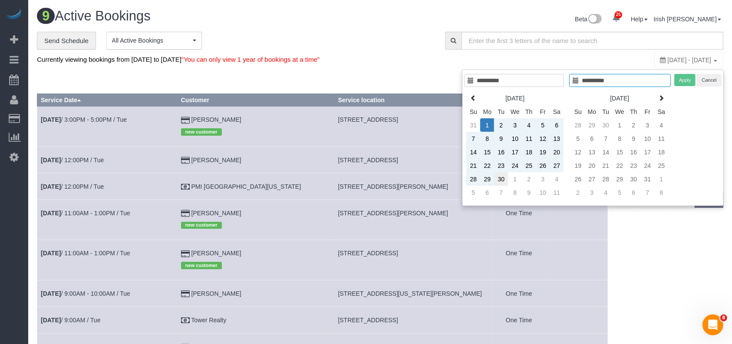
type input "**********"
click at [505, 176] on td "30" at bounding box center [501, 178] width 14 height 13
type input "**********"
click at [687, 80] on button "Apply" at bounding box center [686, 80] width 22 height 13
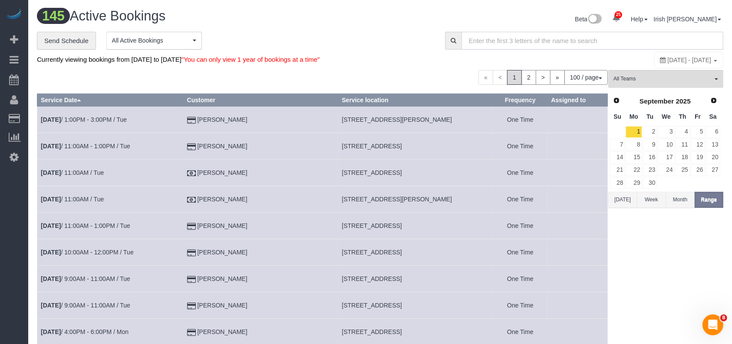
click at [511, 38] on input "text" at bounding box center [593, 41] width 262 height 18
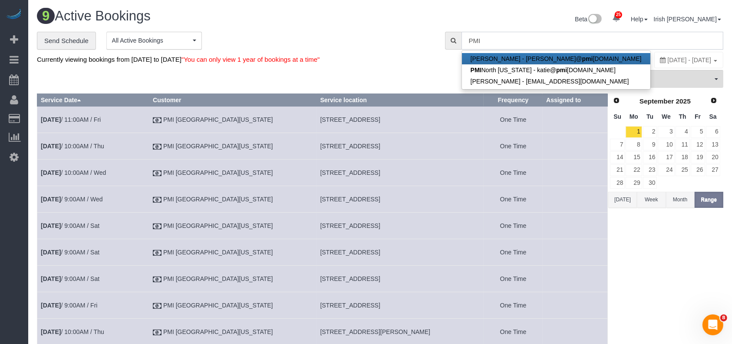
type input "PMI"
click at [327, 68] on div "**********" at bounding box center [380, 205] width 687 height 346
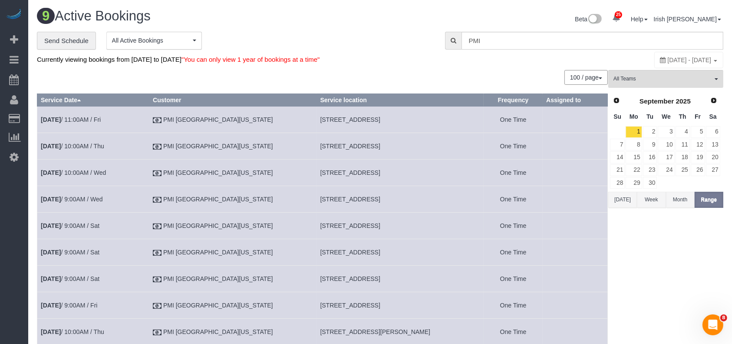
click at [94, 115] on td "[DATE] 11:00AM / Fri" at bounding box center [93, 119] width 112 height 26
click at [94, 117] on link "[DATE] 11:00AM / Fri" at bounding box center [71, 119] width 60 height 7
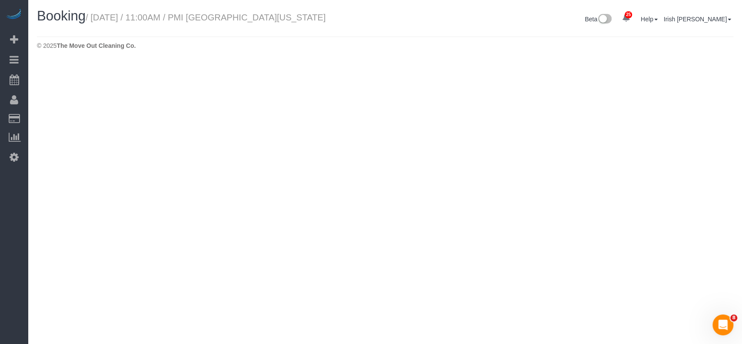
select select "[GEOGRAPHIC_DATA]"
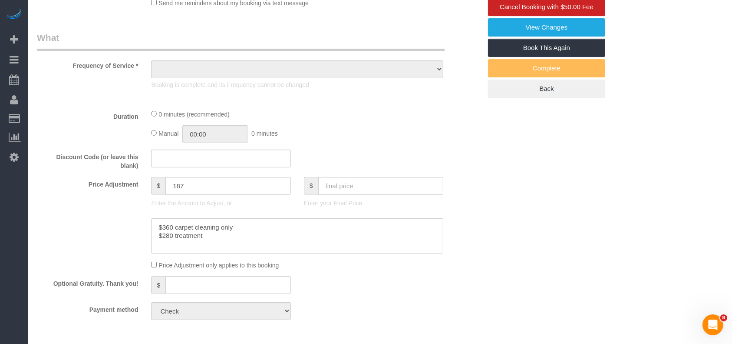
select select "object:16349"
select select "3"
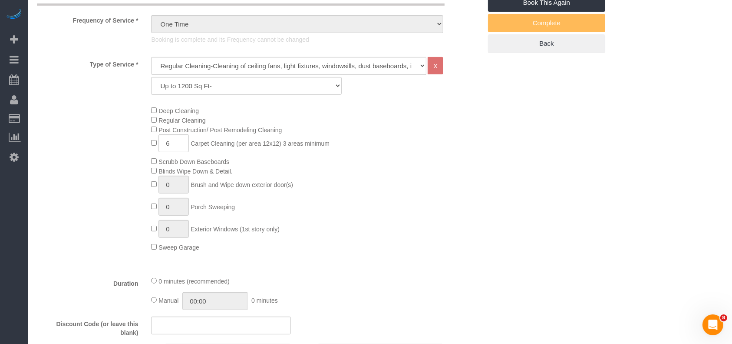
select select "object:16411"
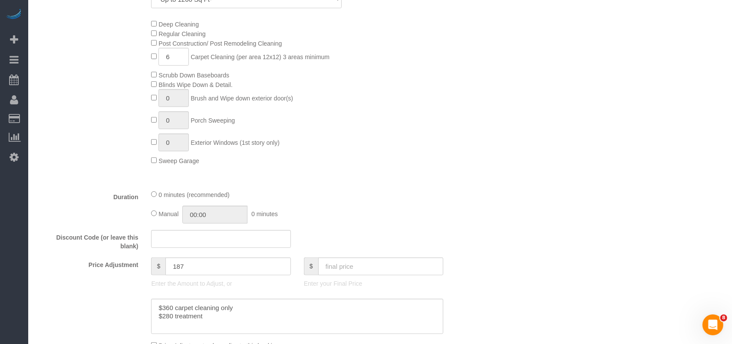
scroll to position [463, 0]
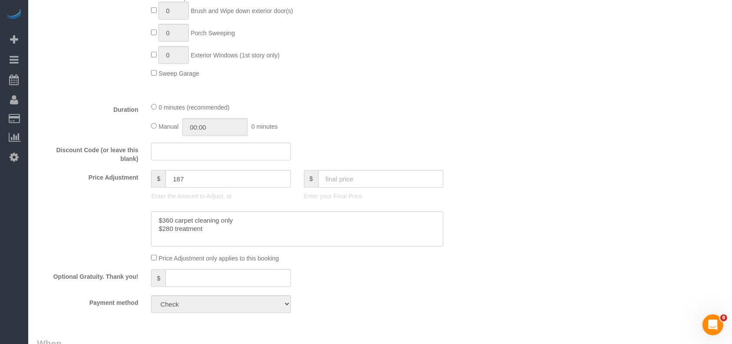
drag, startPoint x: 45, startPoint y: 42, endPoint x: 55, endPoint y: 41, distance: 10.5
click at [45, 43] on div "Deep Cleaning Regular Cleaning Post Construction/ Post Remodeling Cleaning 6 Ca…" at bounding box center [259, 5] width 458 height 146
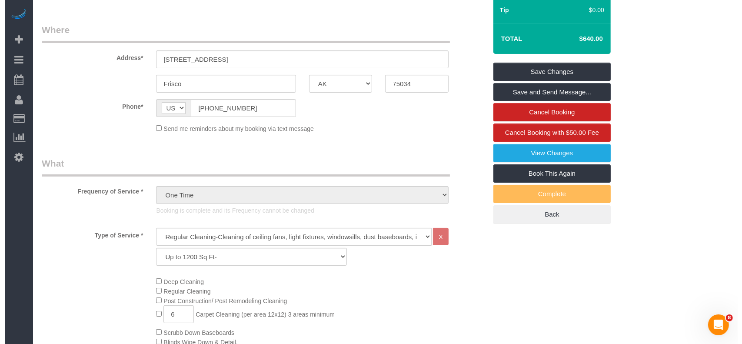
scroll to position [116, 0]
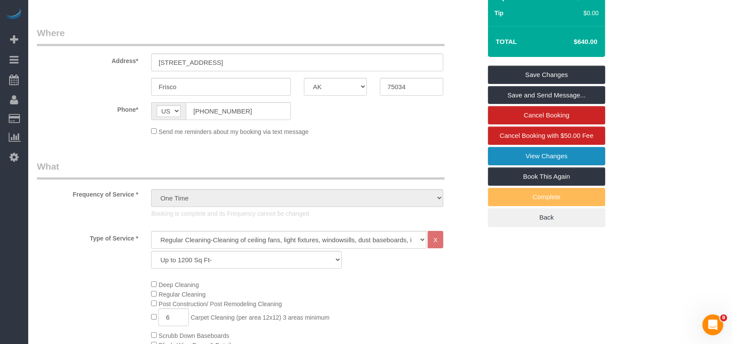
click at [560, 152] on link "View Changes" at bounding box center [546, 156] width 117 height 18
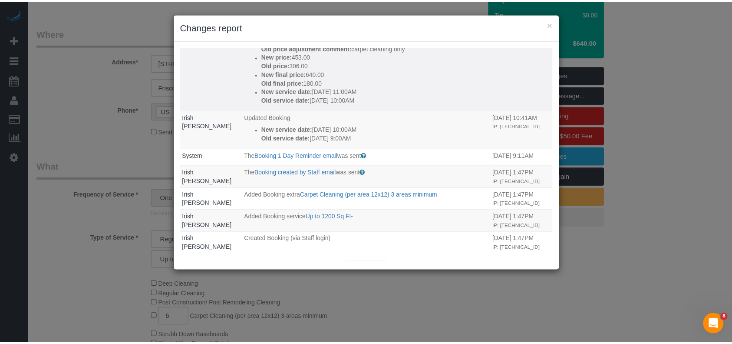
scroll to position [144, 0]
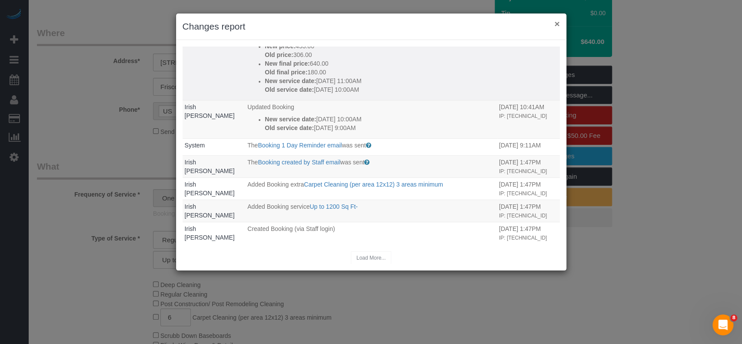
drag, startPoint x: 554, startPoint y: 23, endPoint x: 548, endPoint y: 30, distance: 9.2
click at [555, 23] on button "×" at bounding box center [556, 23] width 5 height 9
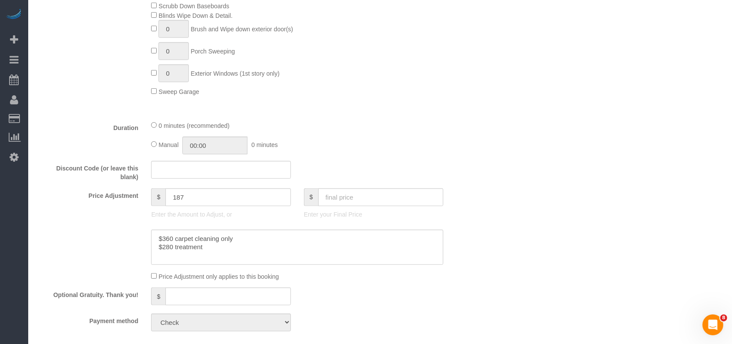
scroll to position [463, 0]
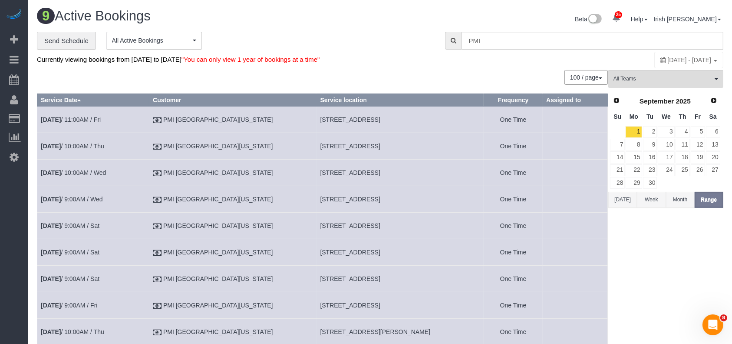
click at [625, 200] on button "[DATE]" at bounding box center [623, 200] width 29 height 16
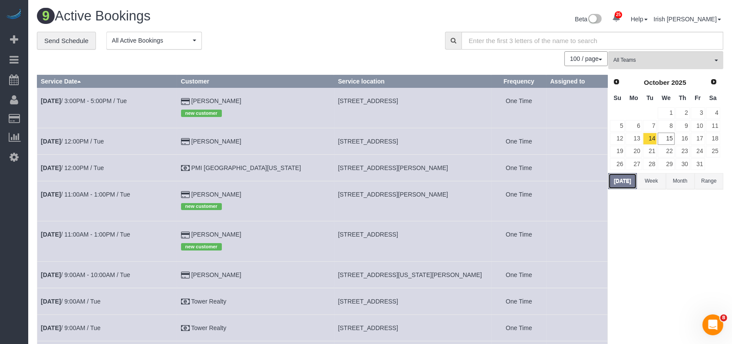
scroll to position [58, 0]
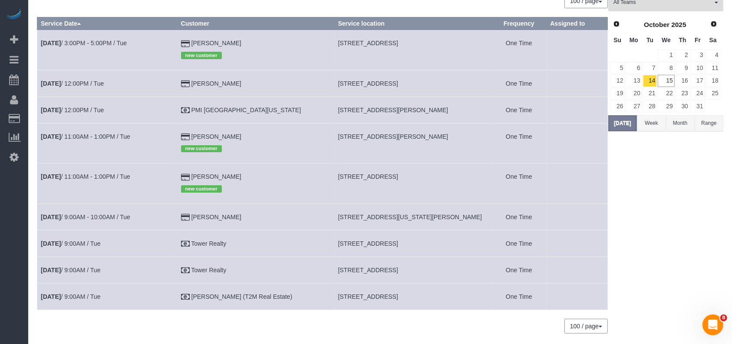
click at [344, 110] on span "[STREET_ADDRESS][PERSON_NAME]" at bounding box center [393, 109] width 110 height 7
copy tr "[STREET_ADDRESS][PERSON_NAME]"
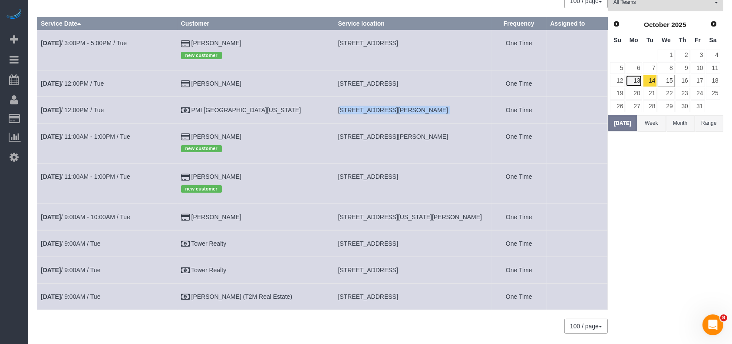
click at [639, 80] on link "13" at bounding box center [634, 81] width 16 height 12
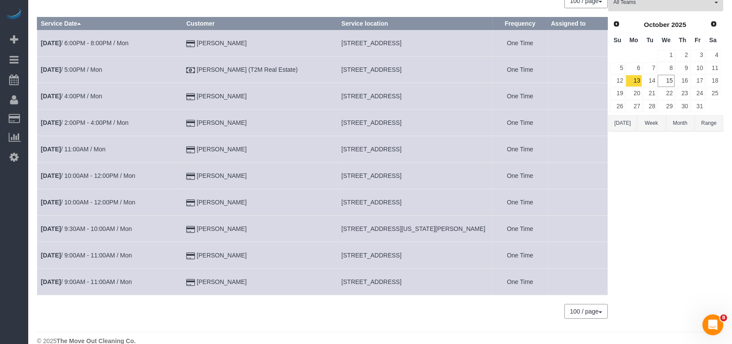
click at [353, 70] on span "[STREET_ADDRESS]" at bounding box center [371, 69] width 60 height 7
copy tr "[STREET_ADDRESS]"
click at [615, 81] on link "12" at bounding box center [617, 81] width 15 height 12
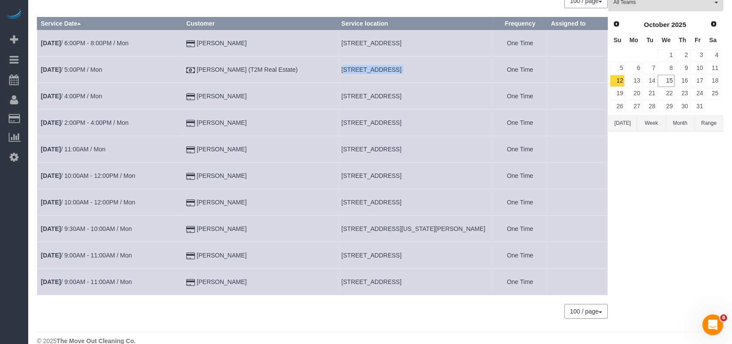
scroll to position [0, 0]
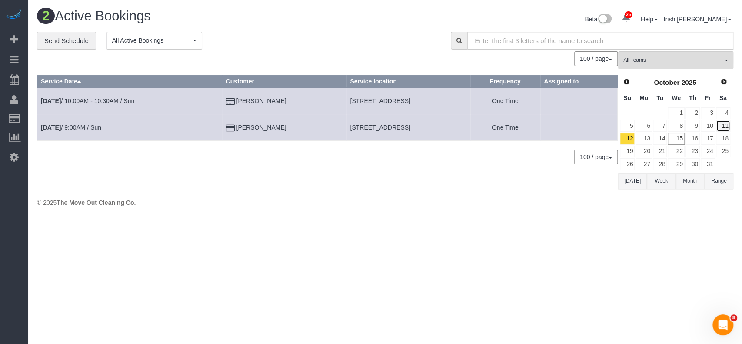
click at [724, 123] on link "11" at bounding box center [722, 126] width 14 height 12
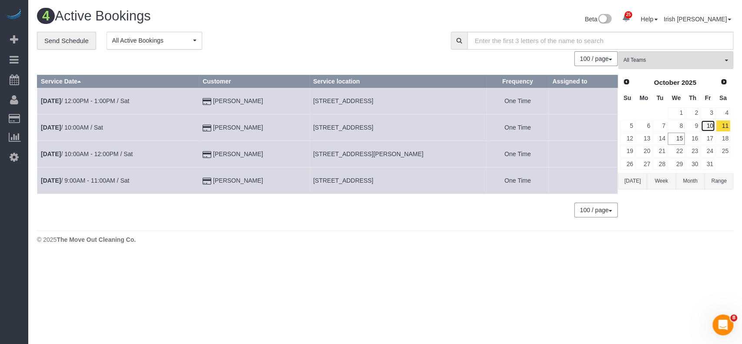
click at [712, 127] on link "10" at bounding box center [707, 126] width 14 height 12
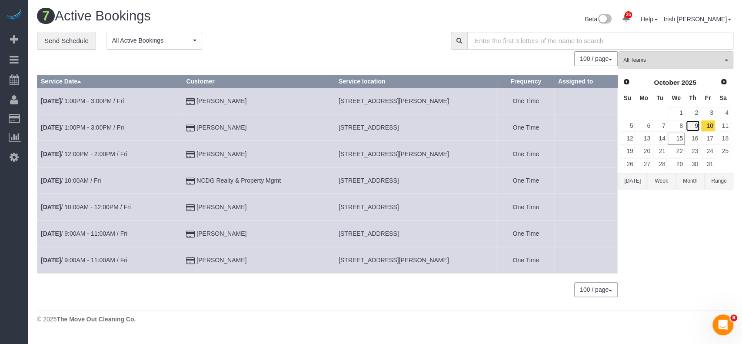
click at [697, 125] on link "9" at bounding box center [692, 126] width 14 height 12
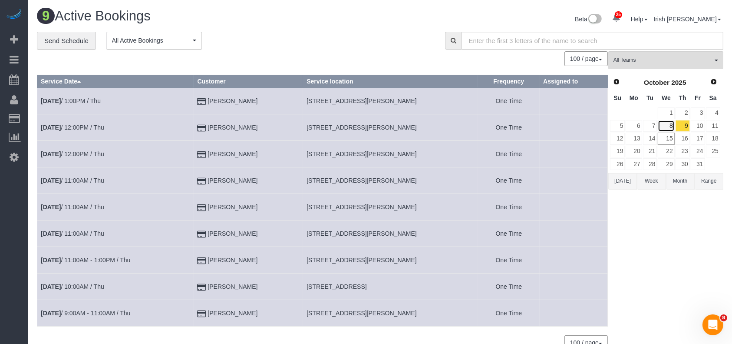
click at [668, 125] on link "8" at bounding box center [666, 126] width 17 height 12
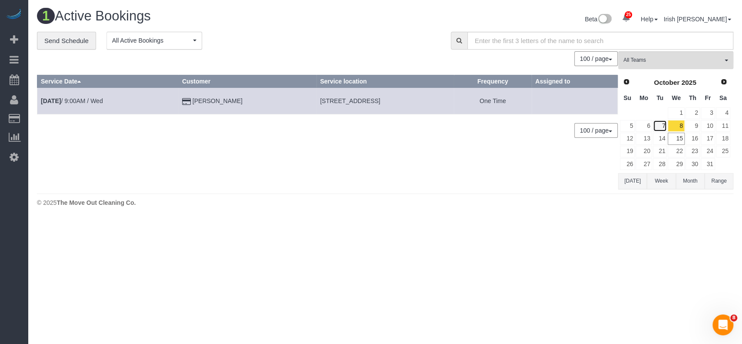
click at [657, 124] on link "7" at bounding box center [659, 126] width 14 height 12
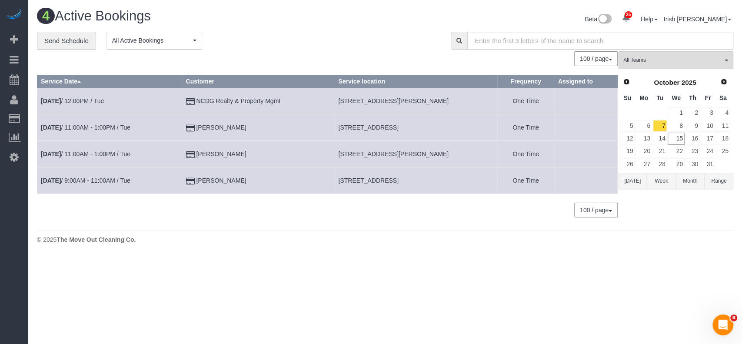
click at [660, 180] on button "Week" at bounding box center [660, 181] width 29 height 16
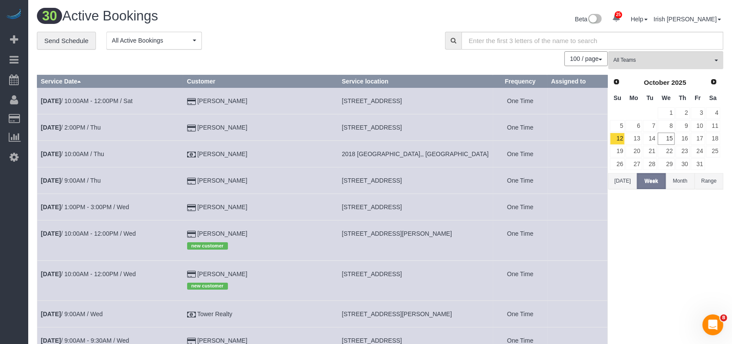
click at [678, 178] on button "Month" at bounding box center [680, 181] width 29 height 16
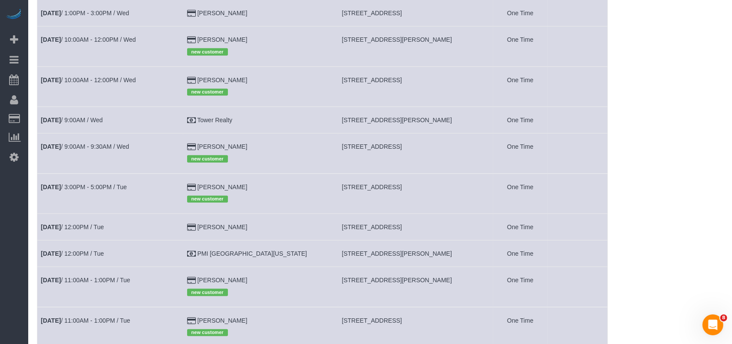
scroll to position [405, 0]
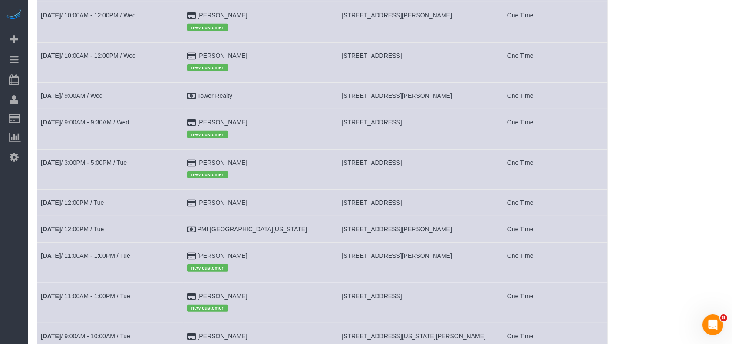
click at [391, 206] on span "[STREET_ADDRESS]" at bounding box center [372, 202] width 60 height 7
copy tr "[STREET_ADDRESS]"
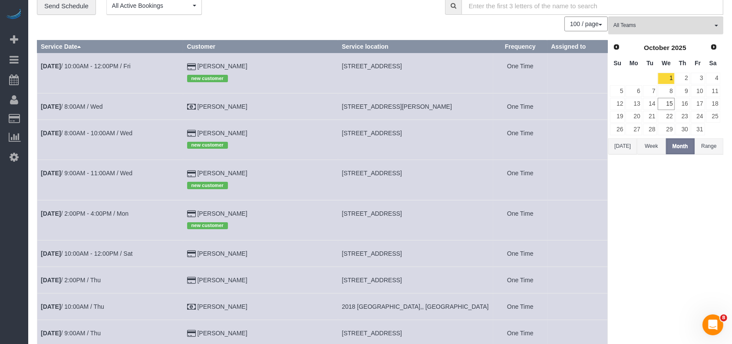
scroll to position [0, 0]
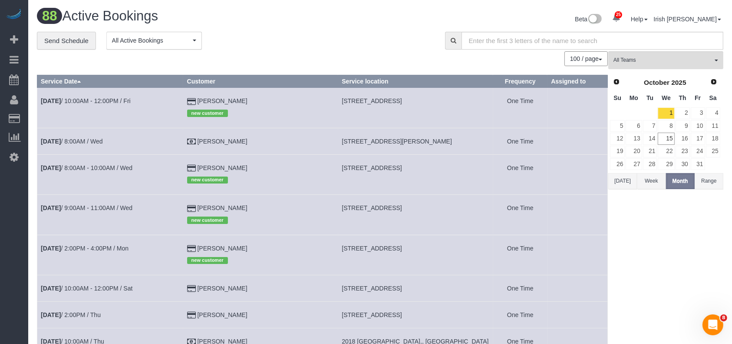
click at [623, 182] on button "[DATE]" at bounding box center [623, 181] width 29 height 16
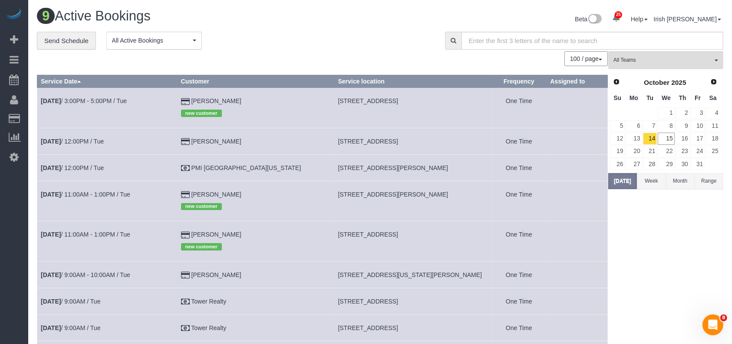
drag, startPoint x: 252, startPoint y: 233, endPoint x: 205, endPoint y: 235, distance: 47.8
click at [205, 235] on td "[PERSON_NAME] new customer" at bounding box center [255, 241] width 157 height 40
copy td "[PERSON_NAME]"
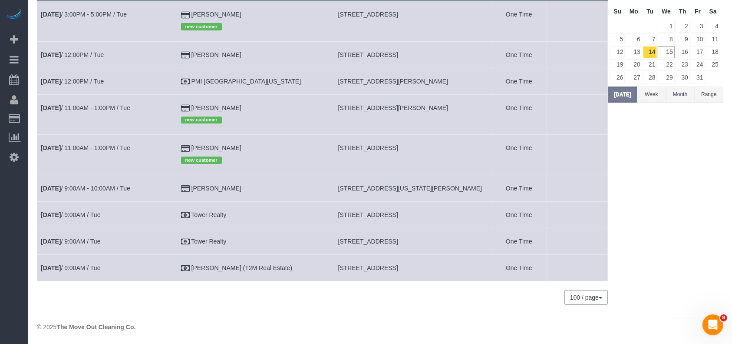
scroll to position [29, 0]
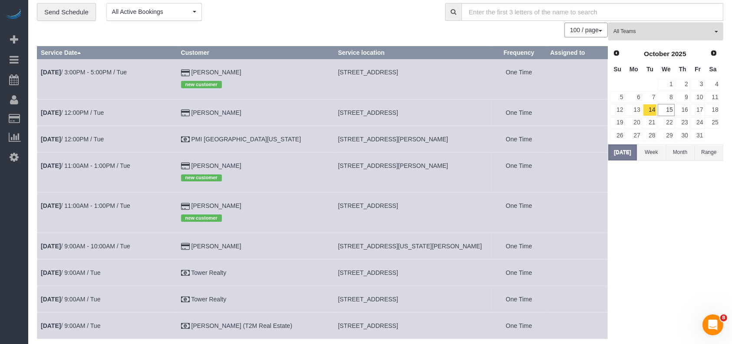
drag, startPoint x: 273, startPoint y: 64, endPoint x: 181, endPoint y: 66, distance: 92.1
click at [181, 66] on tr "[DATE] 3:00PM - 5:00PM / Tue [PERSON_NAME] new customer [STREET_ADDRESS] One Ti…" at bounding box center [322, 79] width 571 height 40
copy tr "[PERSON_NAME]"
click at [82, 71] on link "[DATE] 3:00PM - 5:00PM / Tue" at bounding box center [84, 72] width 86 height 7
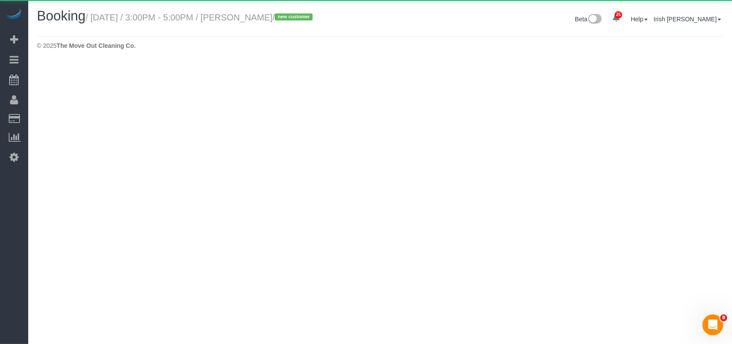
select select "[GEOGRAPHIC_DATA]"
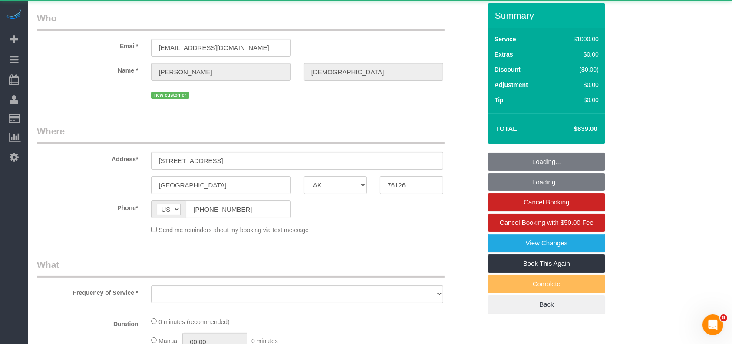
select select "object:18773"
select select "string:fspay-3d0fabb2-d4fc-4ba0-9789-3673b1423ab0"
select select "3"
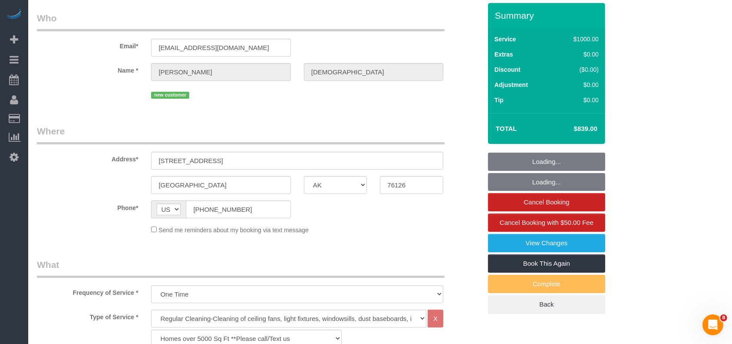
select select "spot437"
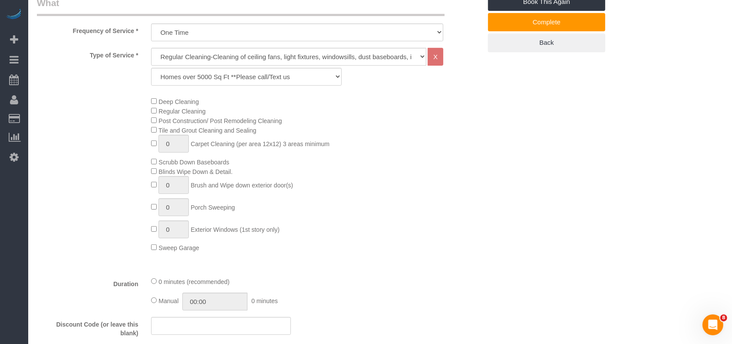
scroll to position [463, 0]
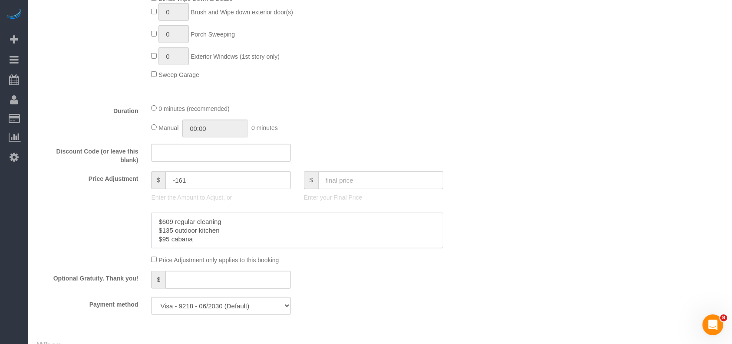
drag, startPoint x: 158, startPoint y: 232, endPoint x: 175, endPoint y: 235, distance: 17.2
click at [175, 235] on textarea at bounding box center [297, 230] width 292 height 36
click at [36, 258] on div "Price Adjustment only applies to this booking" at bounding box center [259, 260] width 458 height 10
drag, startPoint x: 21, startPoint y: 257, endPoint x: 123, endPoint y: 198, distance: 117.4
click at [23, 256] on div "25 Beta Your Notifications You have 0 alerts × You have 2 to charge for [DATE] …" at bounding box center [14, 172] width 28 height 344
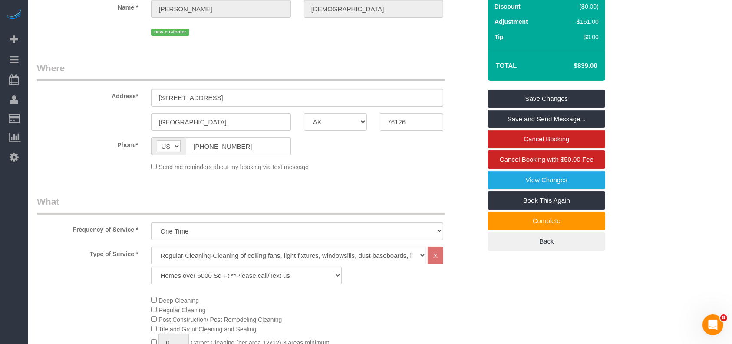
scroll to position [0, 0]
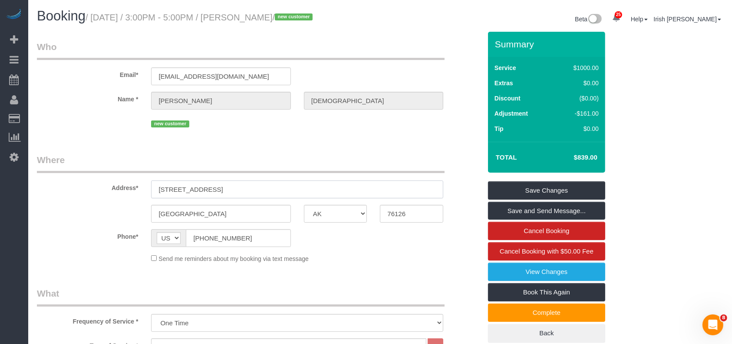
drag, startPoint x: 235, startPoint y: 191, endPoint x: 73, endPoint y: 191, distance: 162.5
click at [76, 189] on div "Address* [STREET_ADDRESS]" at bounding box center [259, 175] width 458 height 45
